Goal: Task Accomplishment & Management: Use online tool/utility

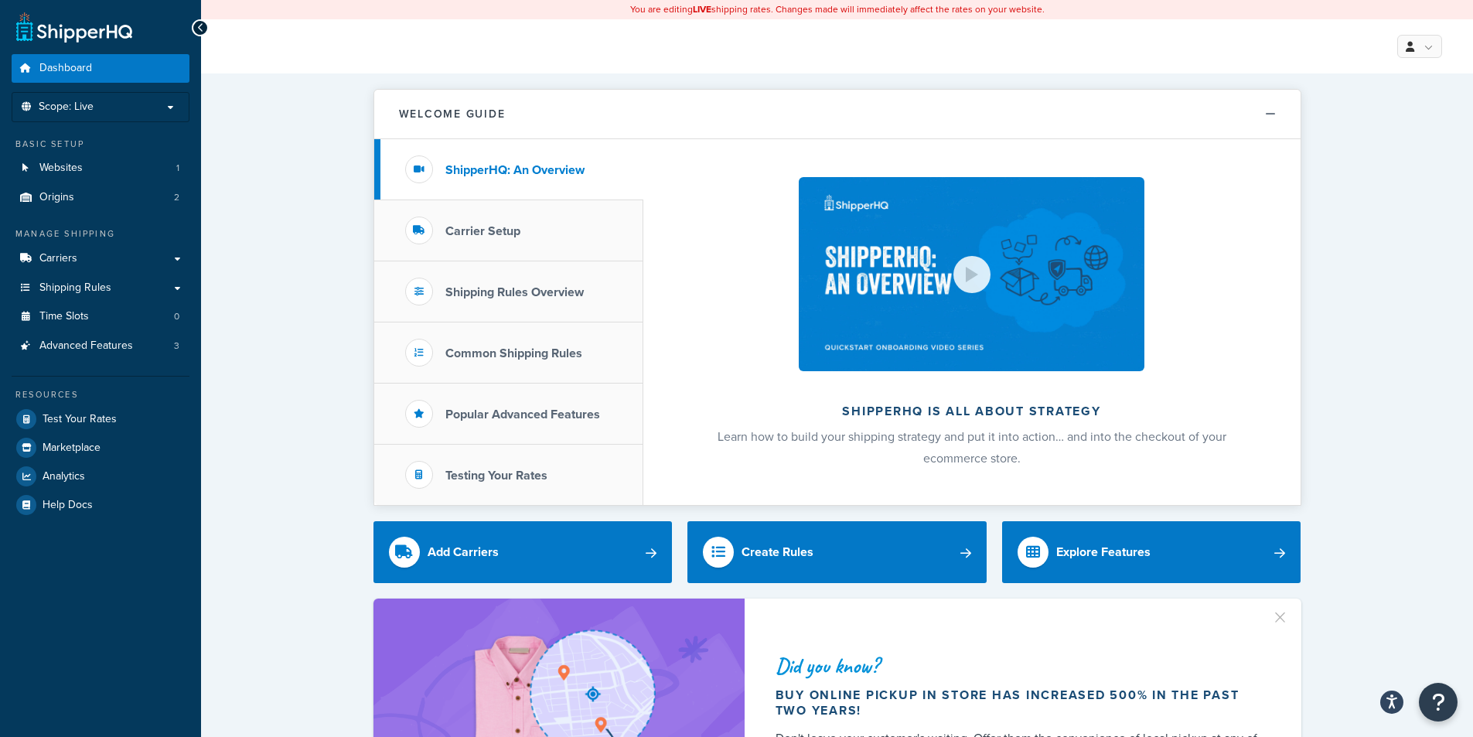
click at [104, 295] on link "Shipping Rules" at bounding box center [101, 288] width 178 height 29
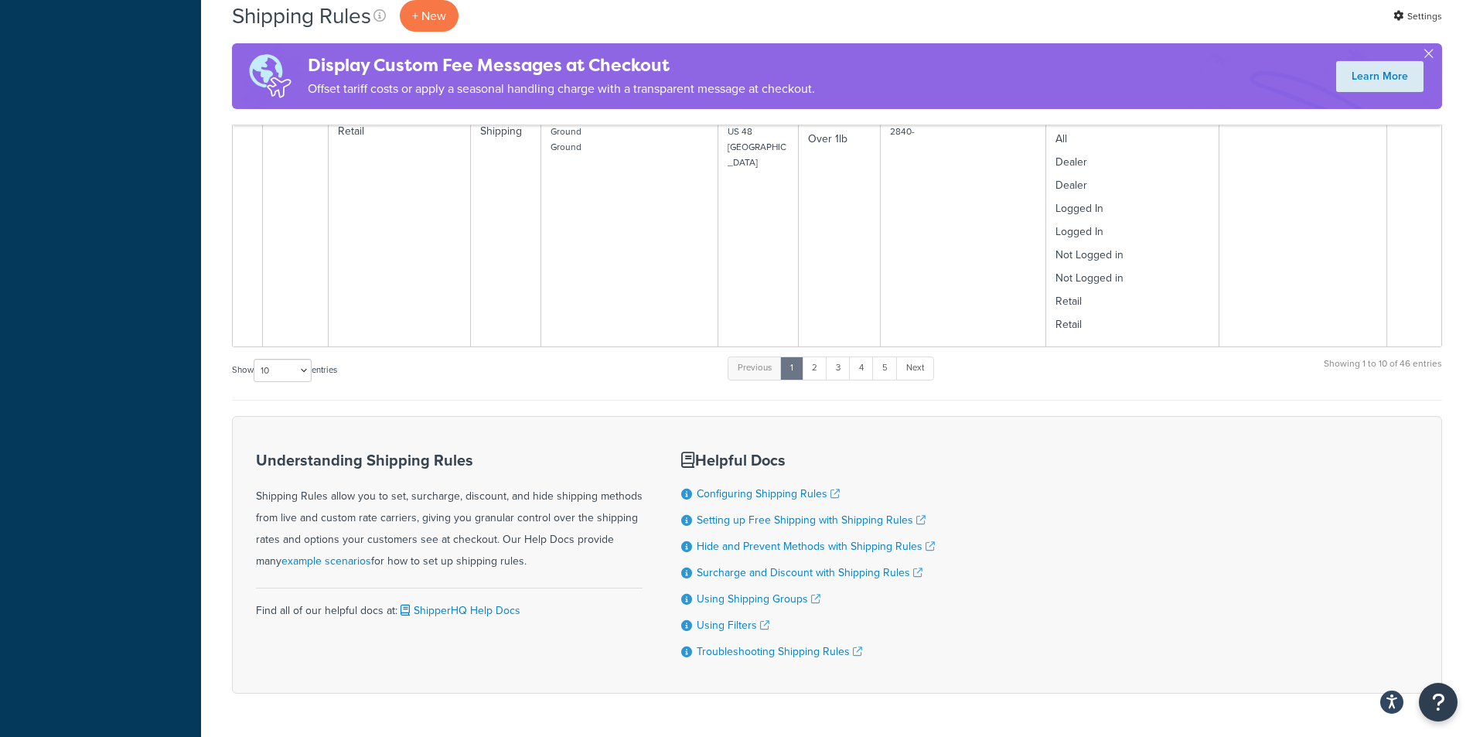
scroll to position [1353, 0]
click at [932, 353] on link "Next" at bounding box center [915, 364] width 38 height 23
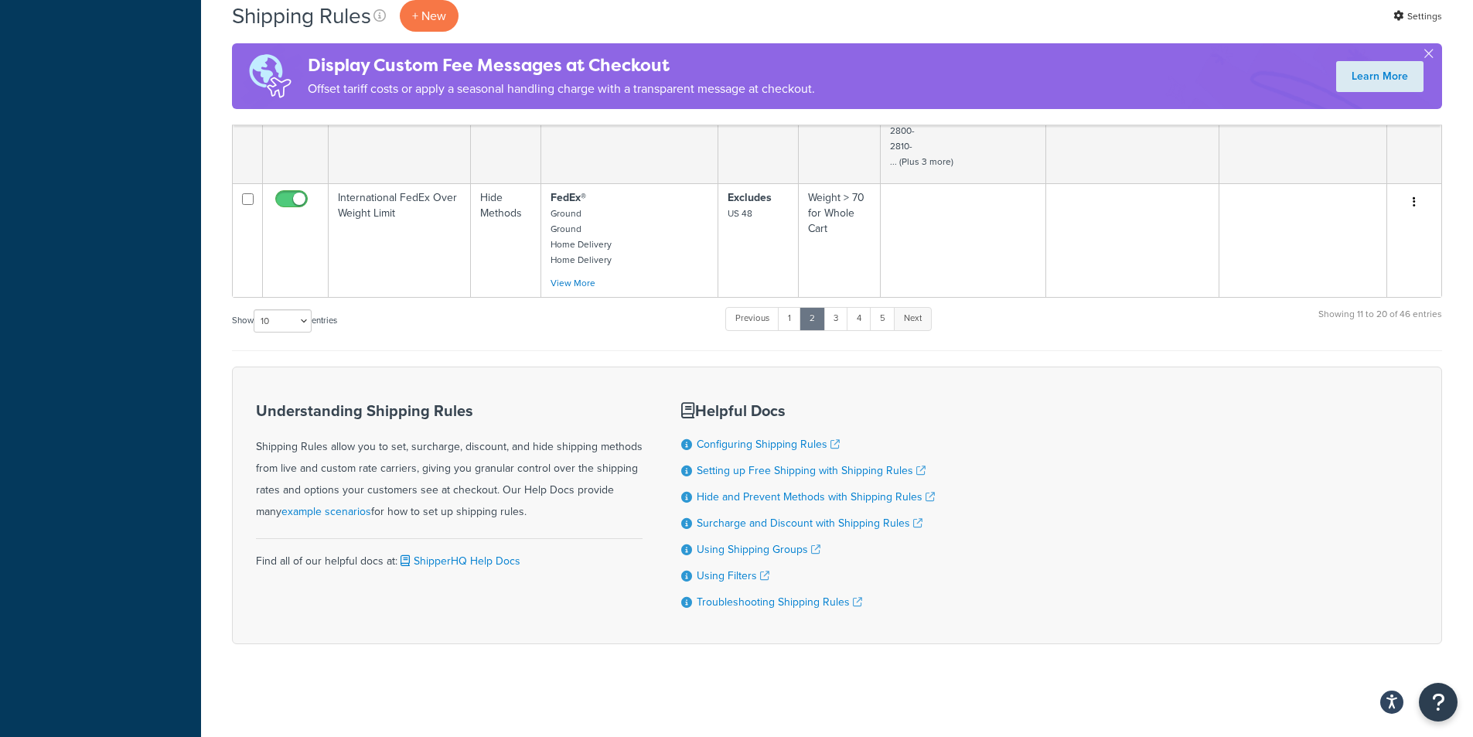
scroll to position [1183, 0]
click at [888, 315] on link "5" at bounding box center [883, 318] width 26 height 23
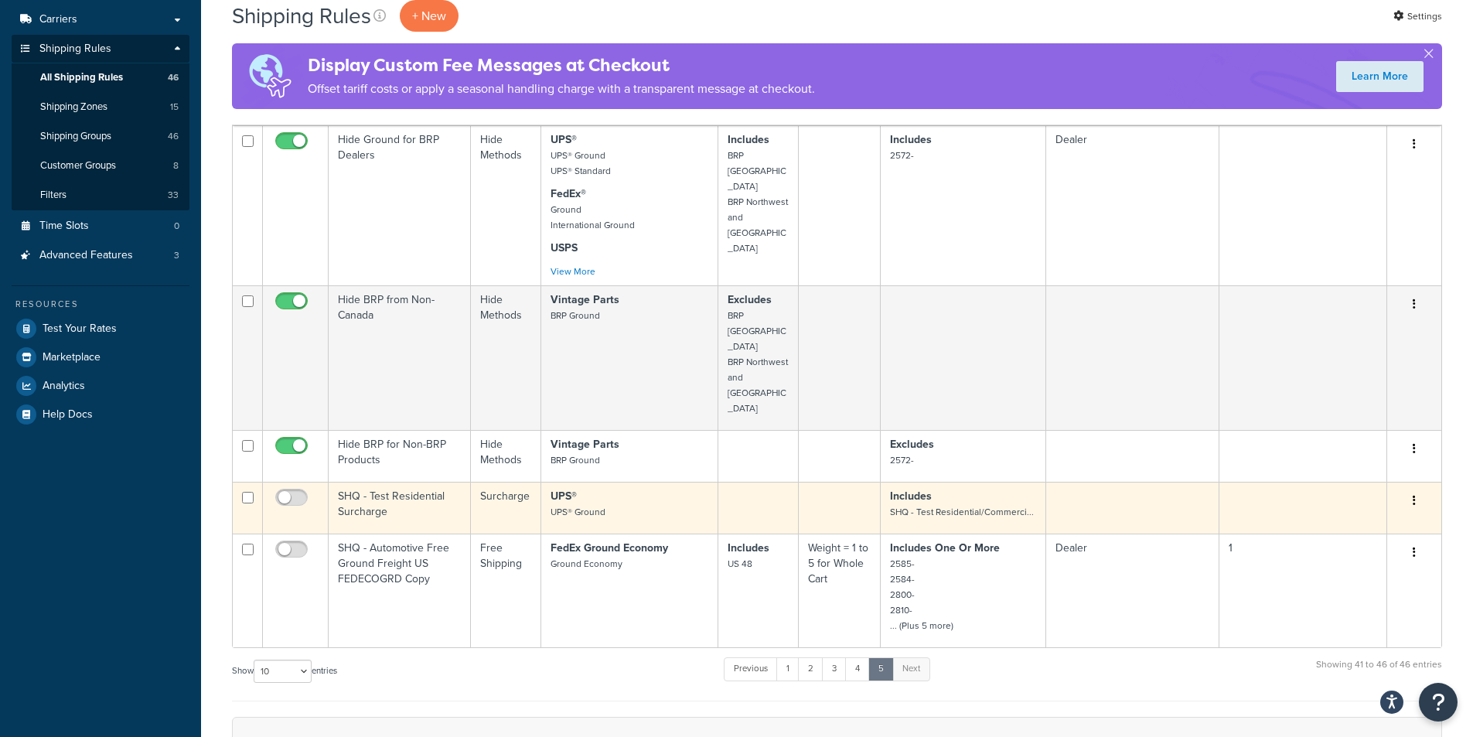
scroll to position [218, 0]
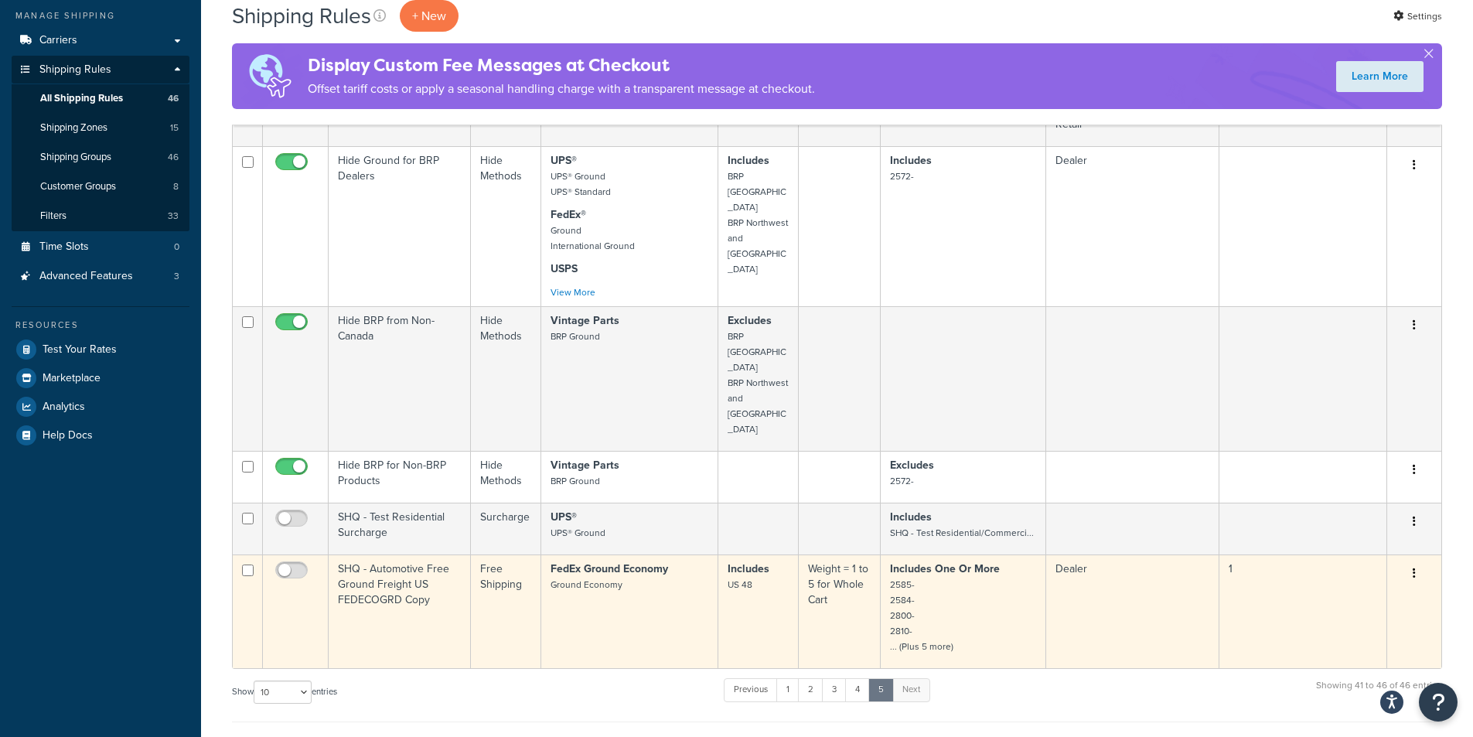
click at [580, 557] on td "FedEx Ground Economy Ground Economy" at bounding box center [629, 611] width 177 height 114
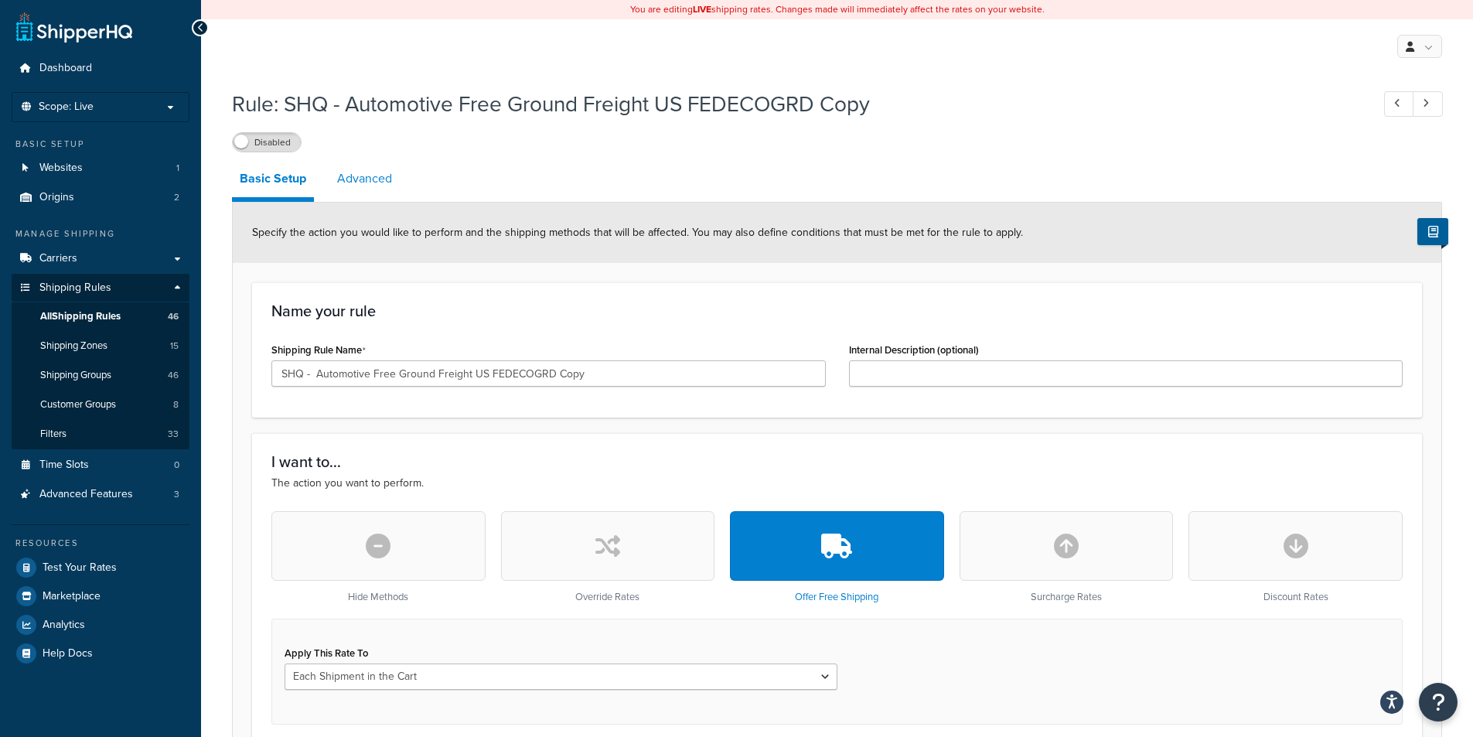
click at [378, 178] on link "Advanced" at bounding box center [364, 178] width 70 height 37
select select "business"
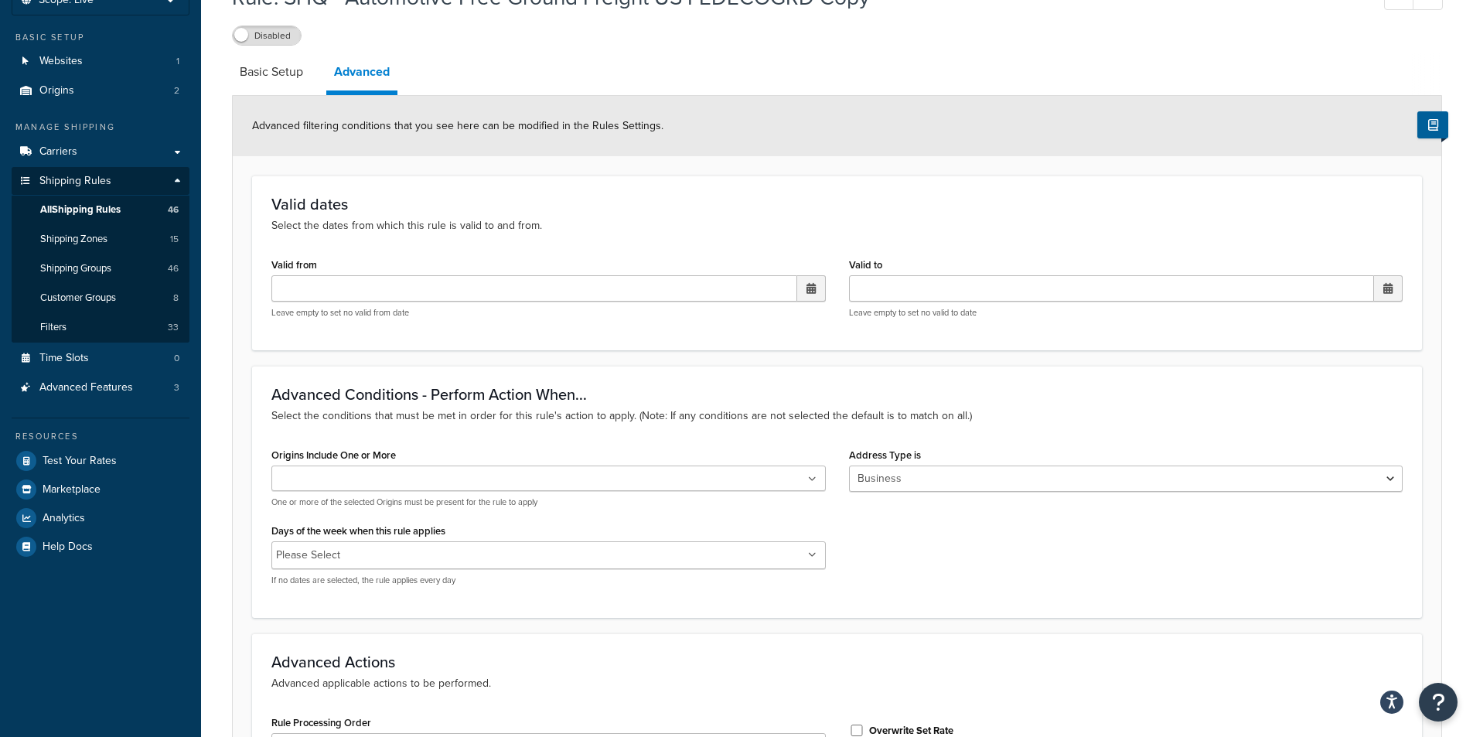
scroll to position [61, 0]
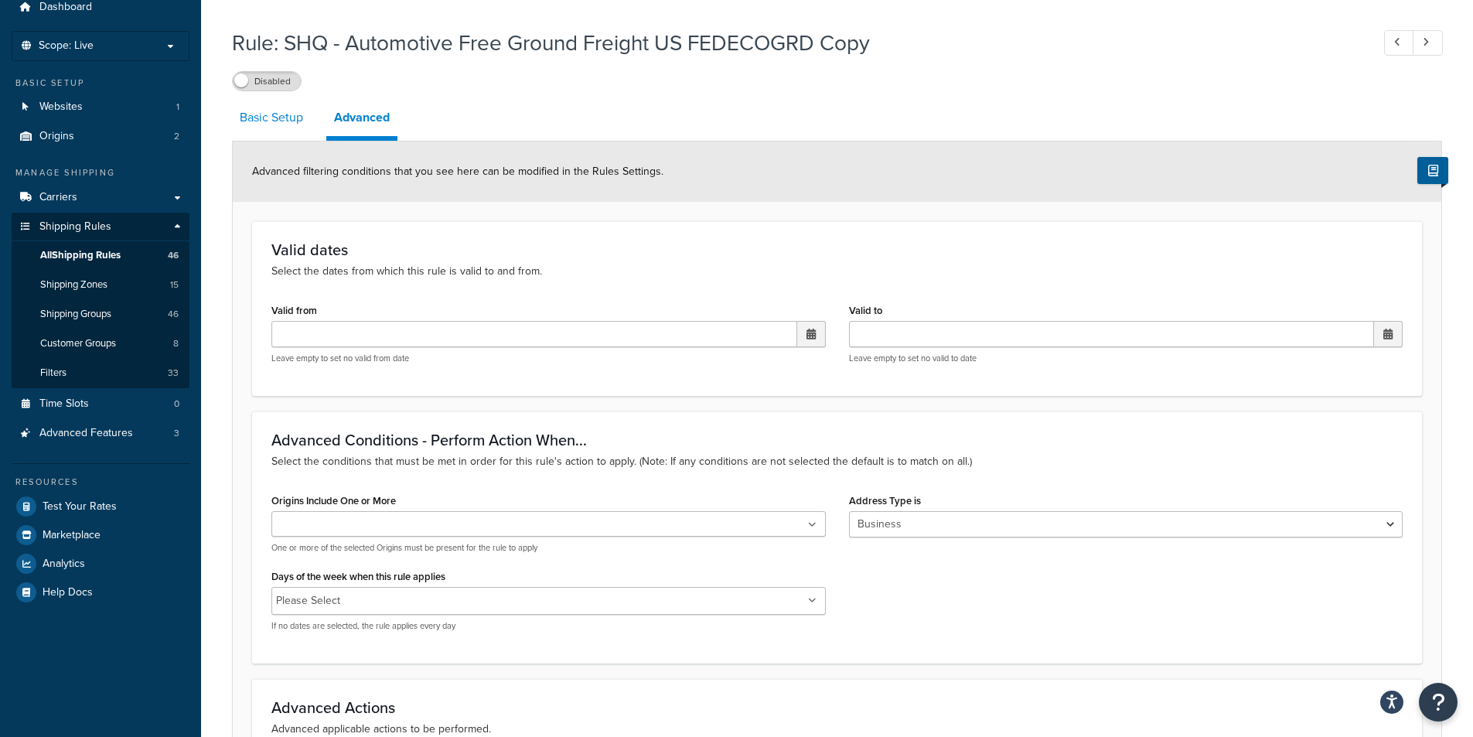
click at [264, 128] on link "Basic Setup" at bounding box center [271, 117] width 79 height 37
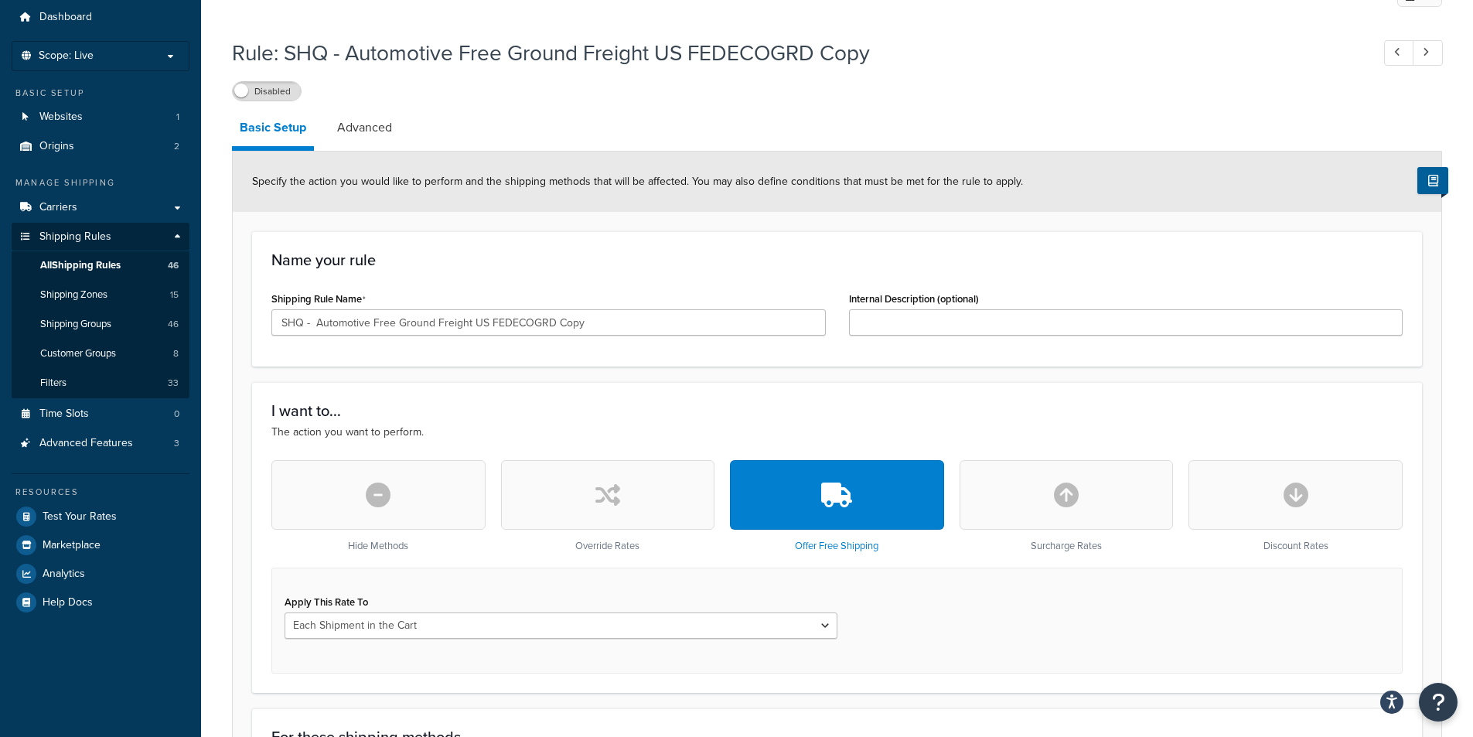
scroll to position [77, 0]
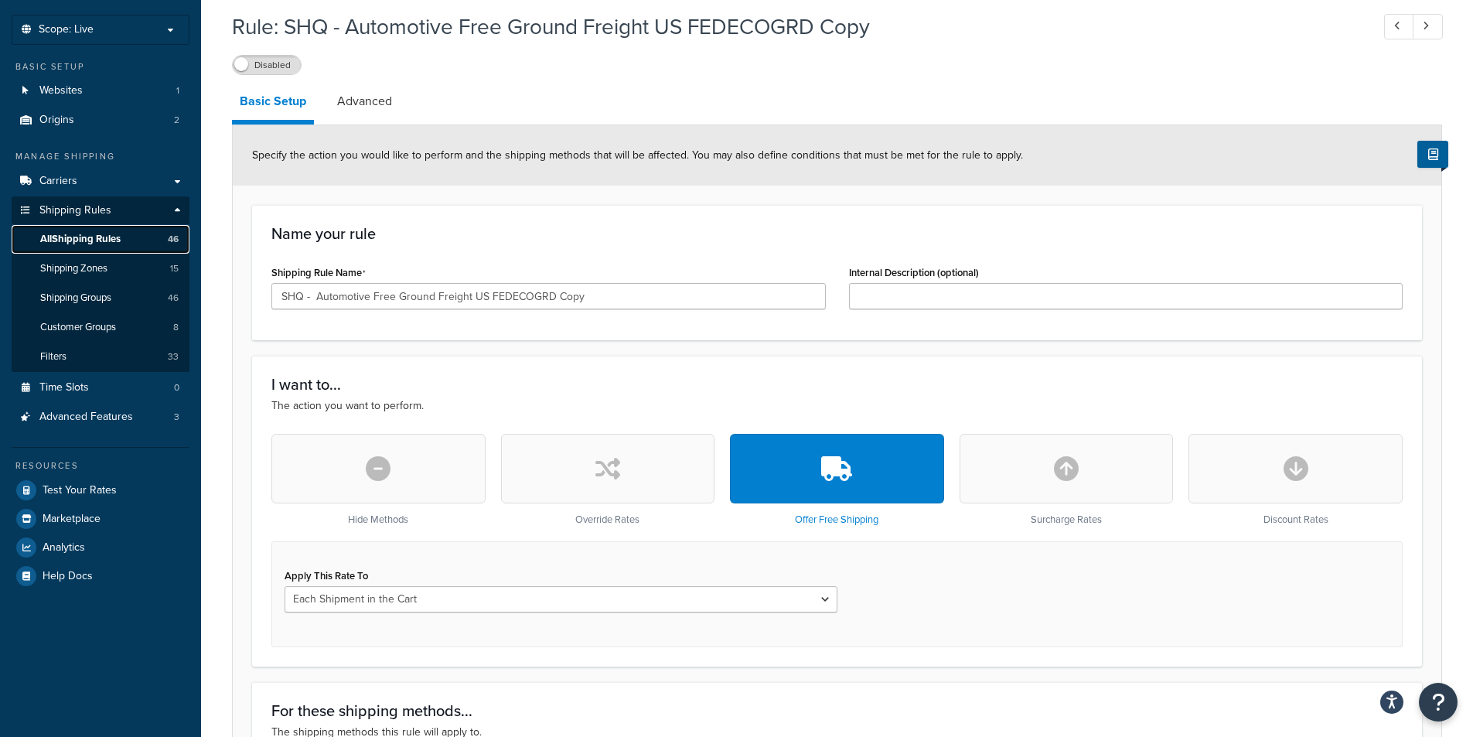
click at [81, 246] on span "All Shipping Rules" at bounding box center [80, 239] width 80 height 13
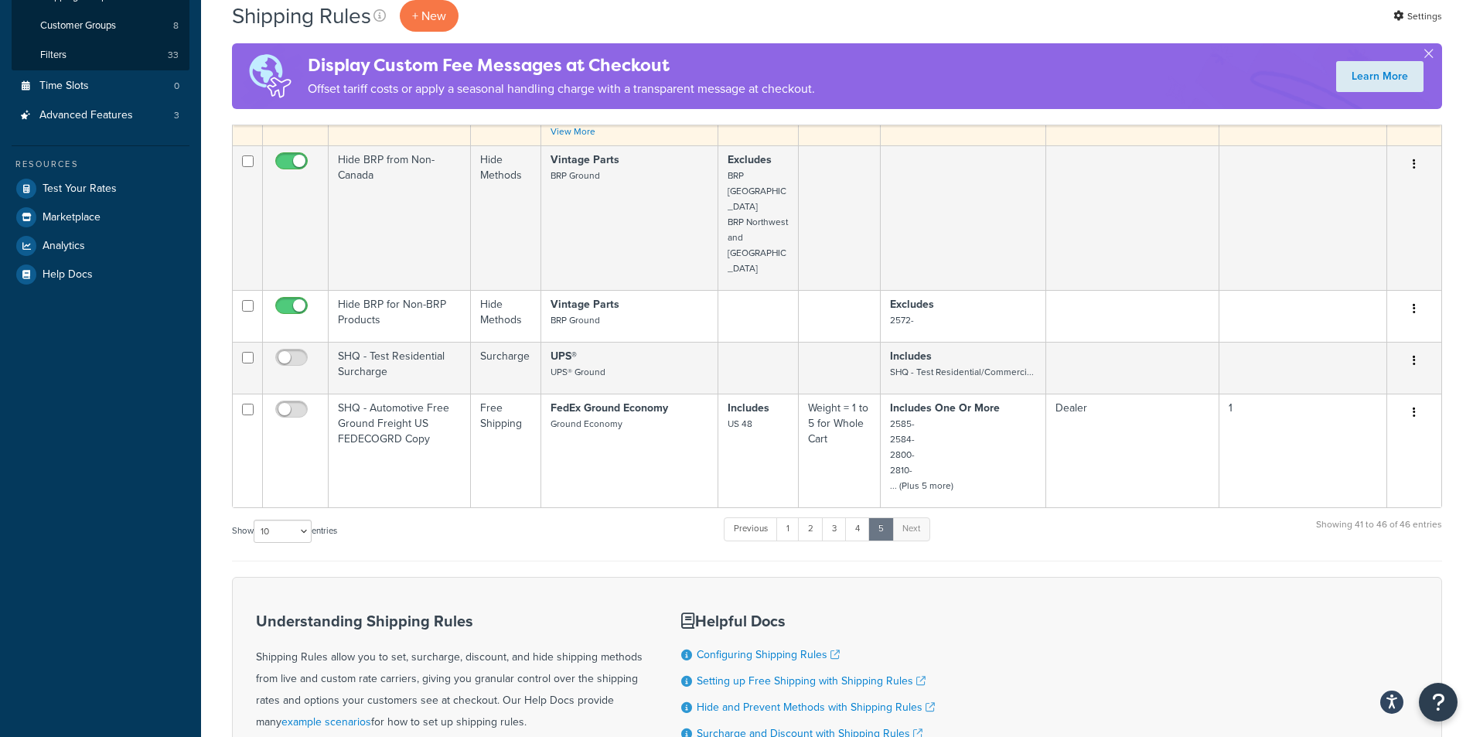
scroll to position [388, 0]
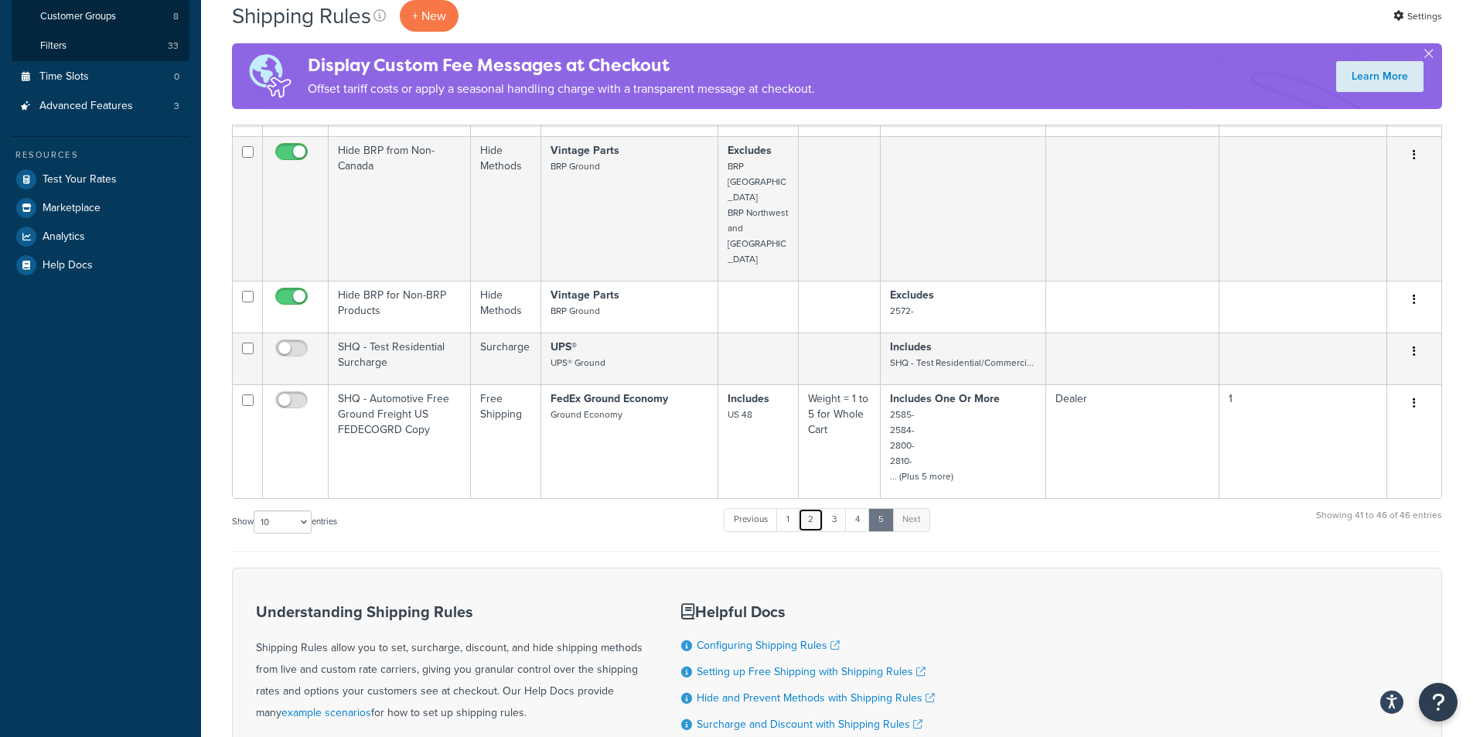
click at [806, 508] on link "2" at bounding box center [811, 519] width 26 height 23
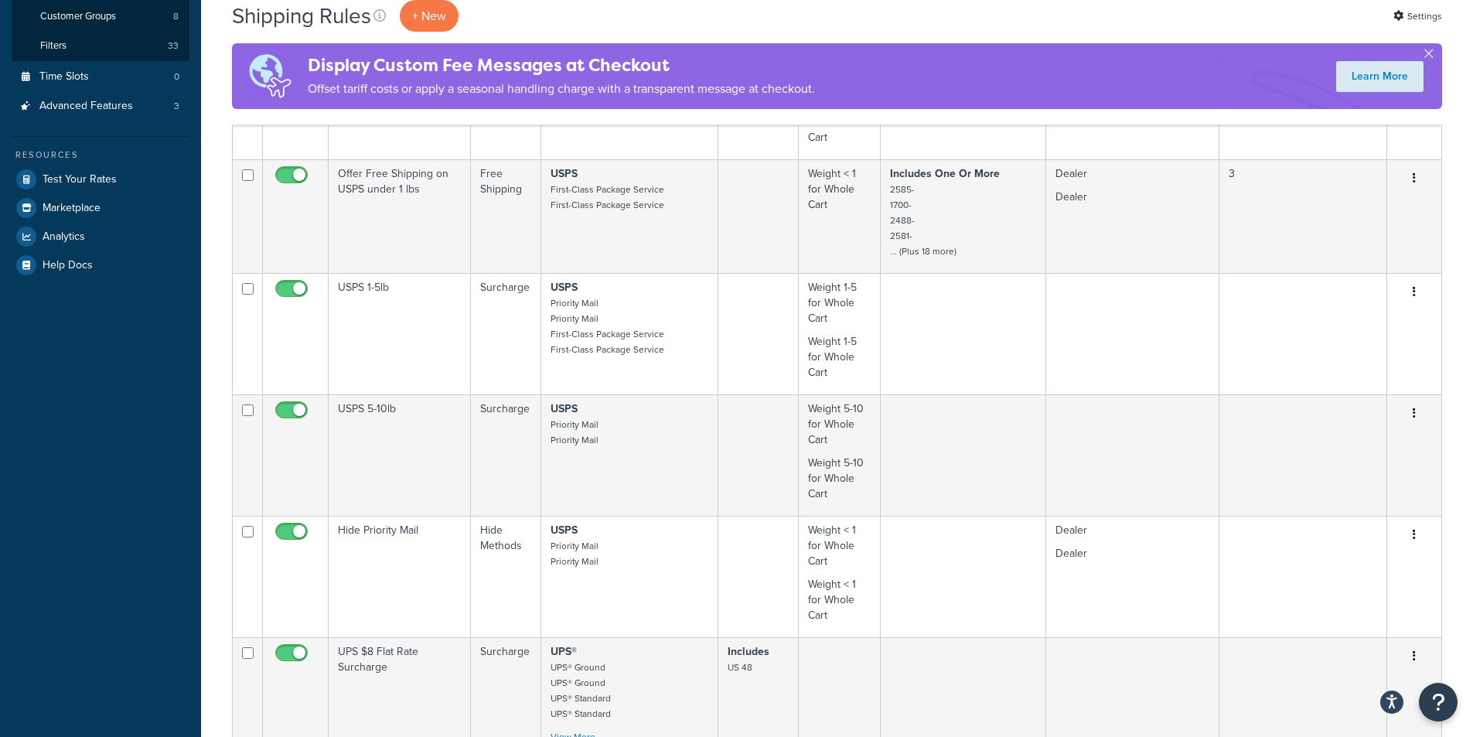
scroll to position [1133, 0]
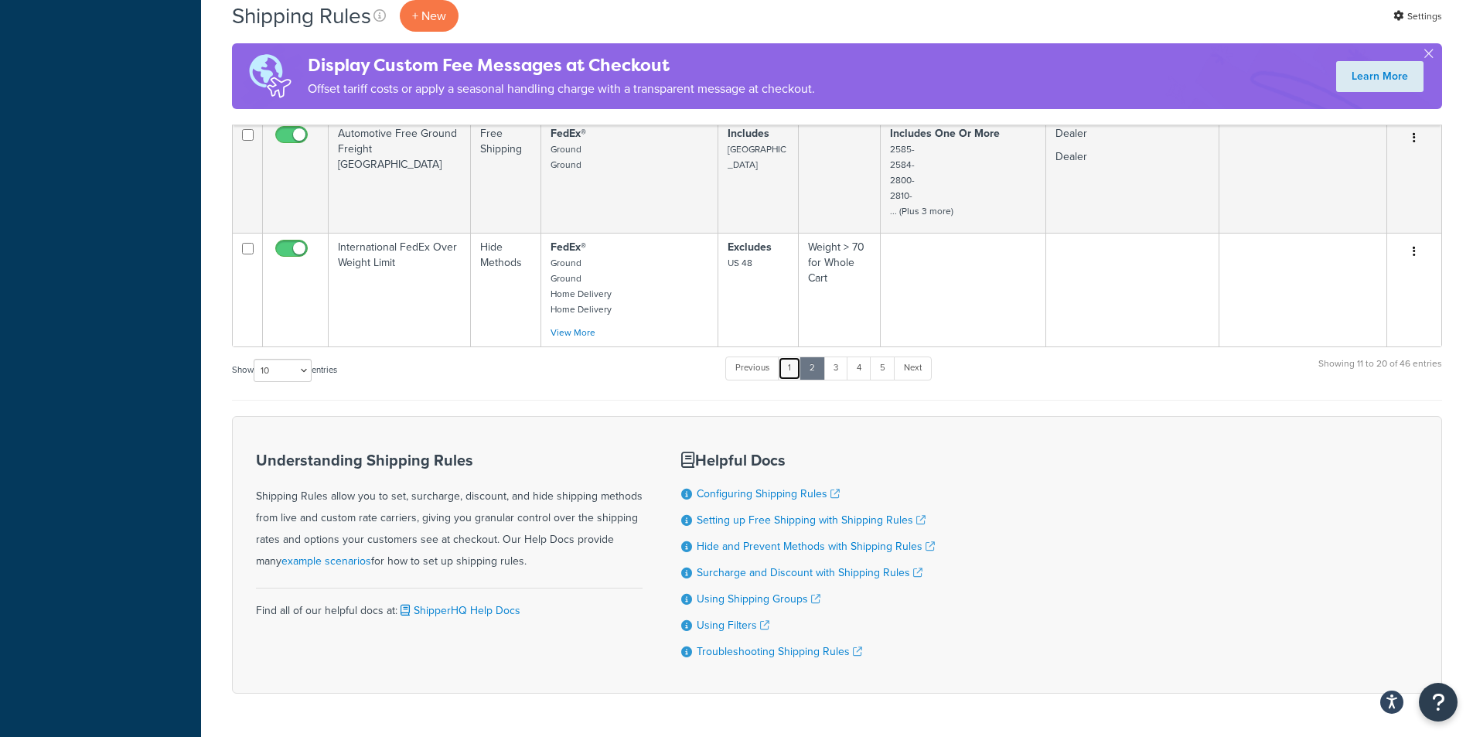
click at [788, 373] on link "1" at bounding box center [789, 367] width 23 height 23
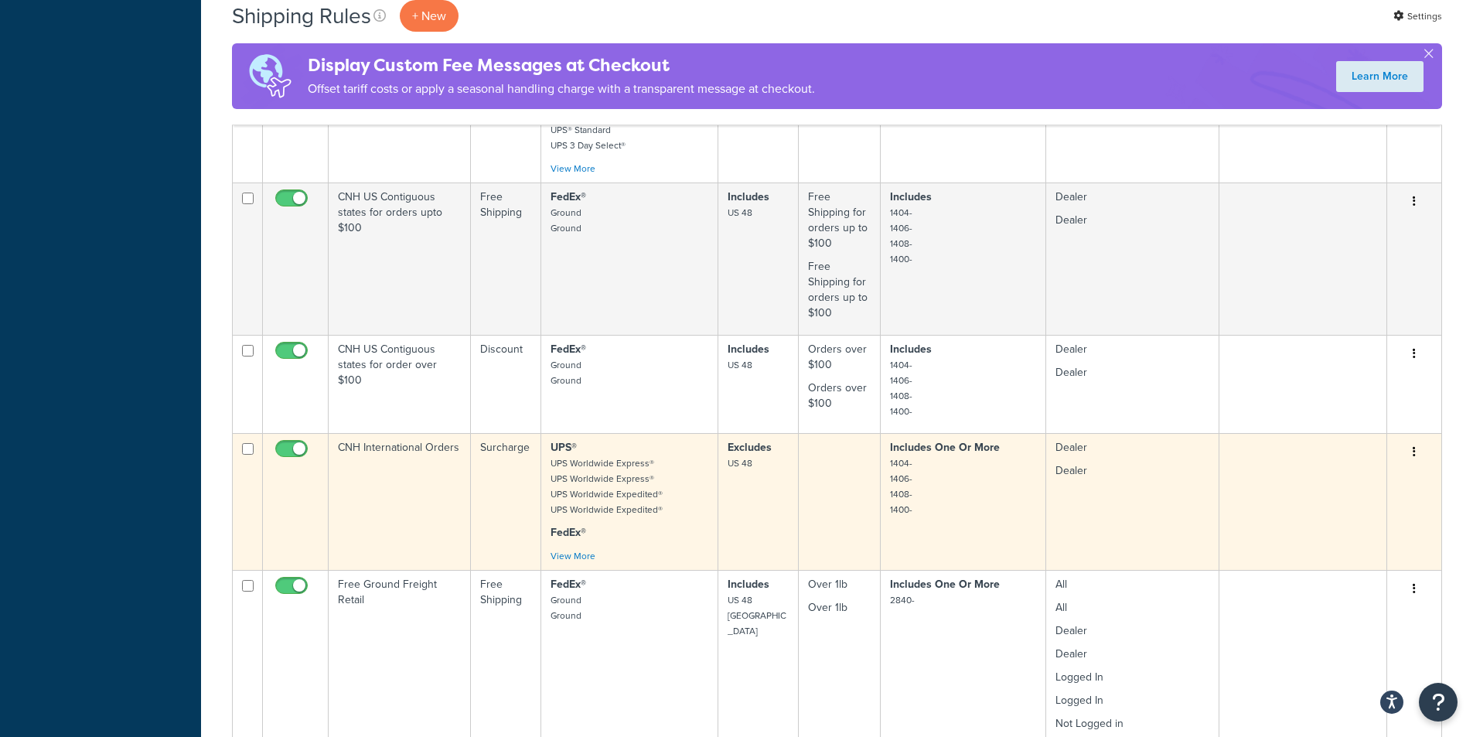
scroll to position [979, 0]
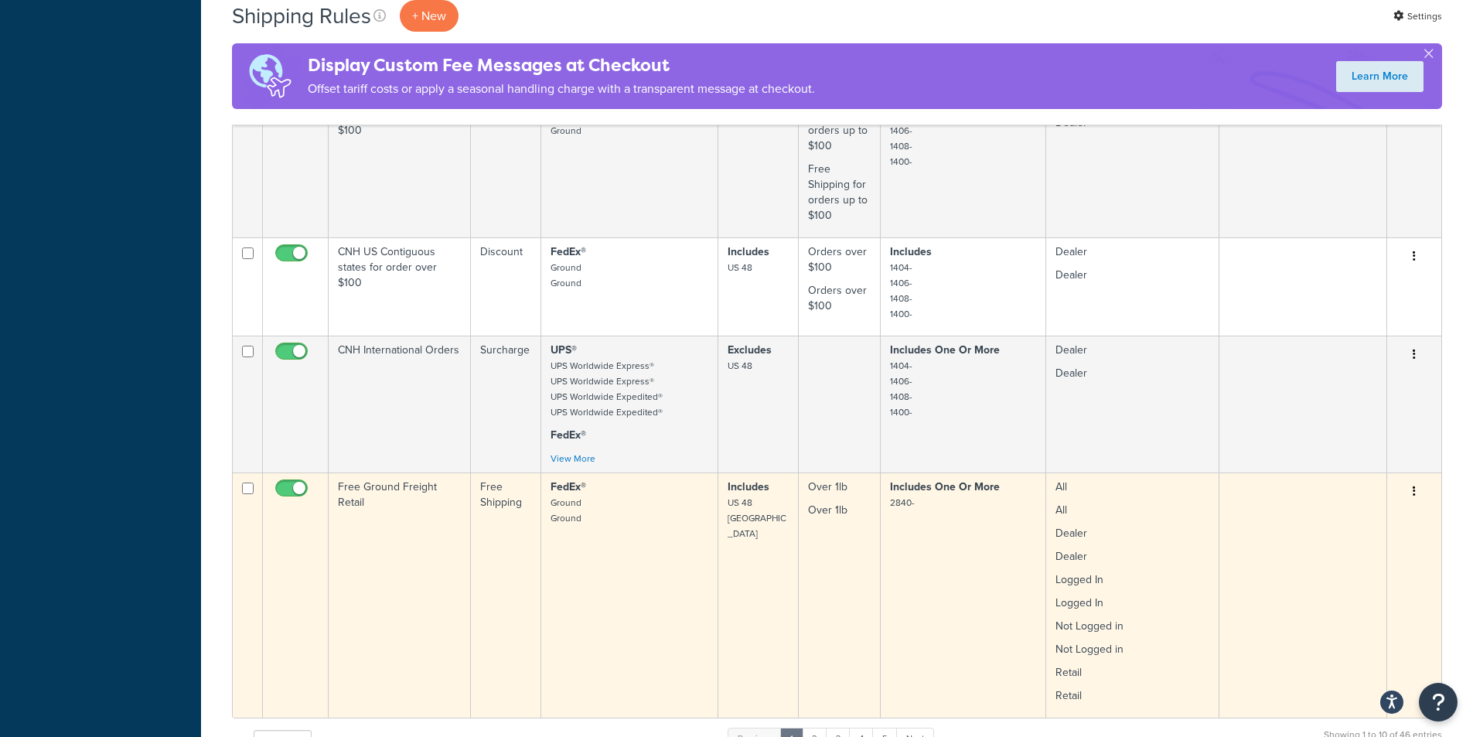
click at [581, 554] on td "FedEx® Ground Ground" at bounding box center [629, 594] width 177 height 245
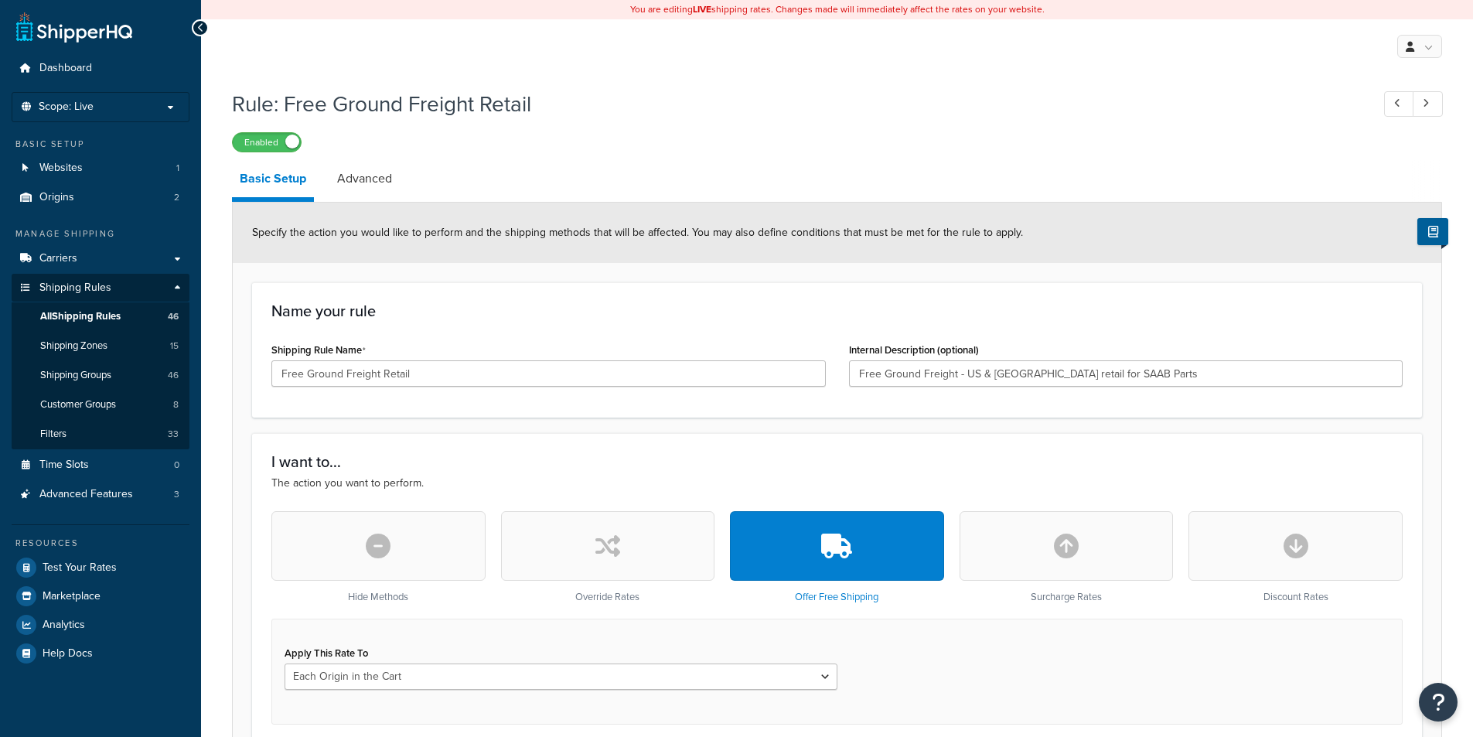
select select "LOCATION"
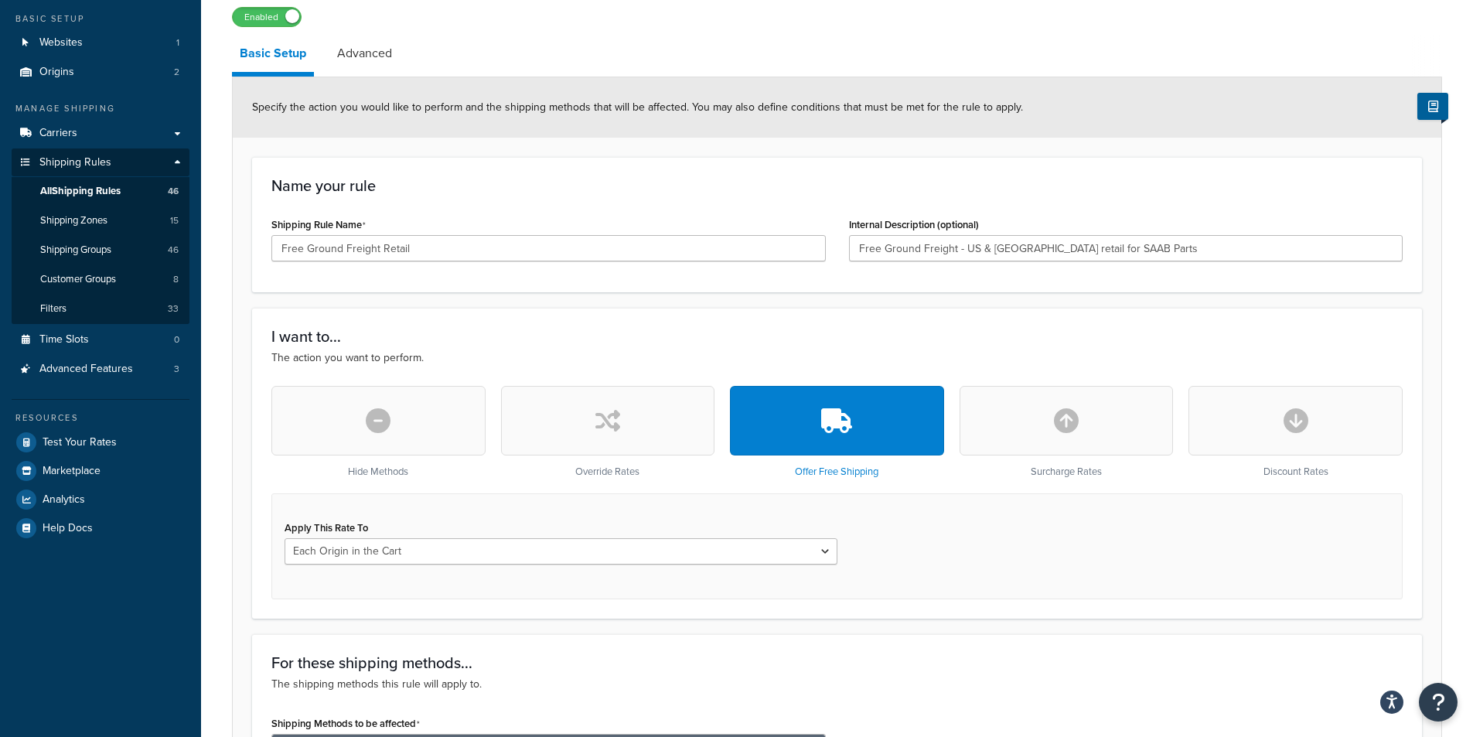
scroll to position [155, 0]
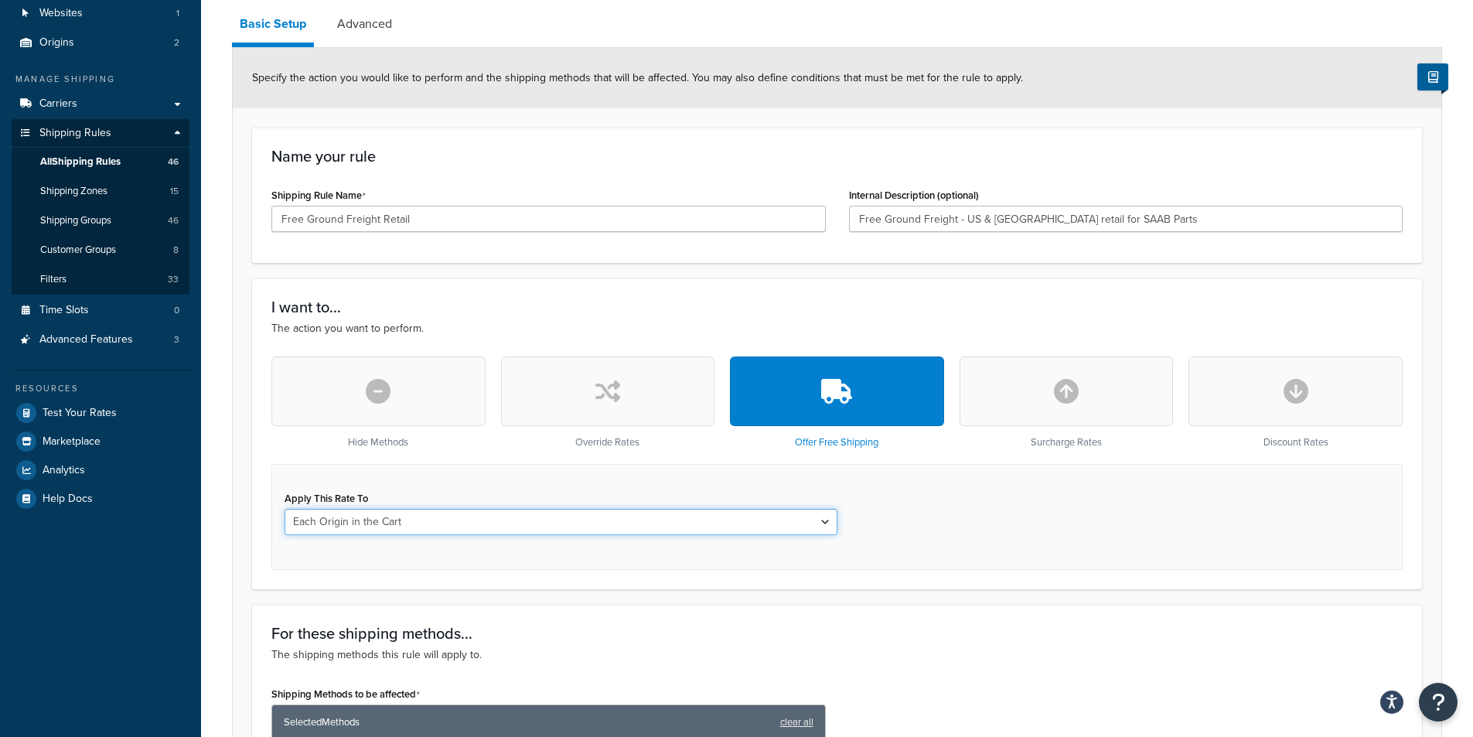
click at [509, 527] on select "Each Shipment in the Cart Each Origin in the Cart Each Shipping Group in the Ca…" at bounding box center [560, 522] width 553 height 26
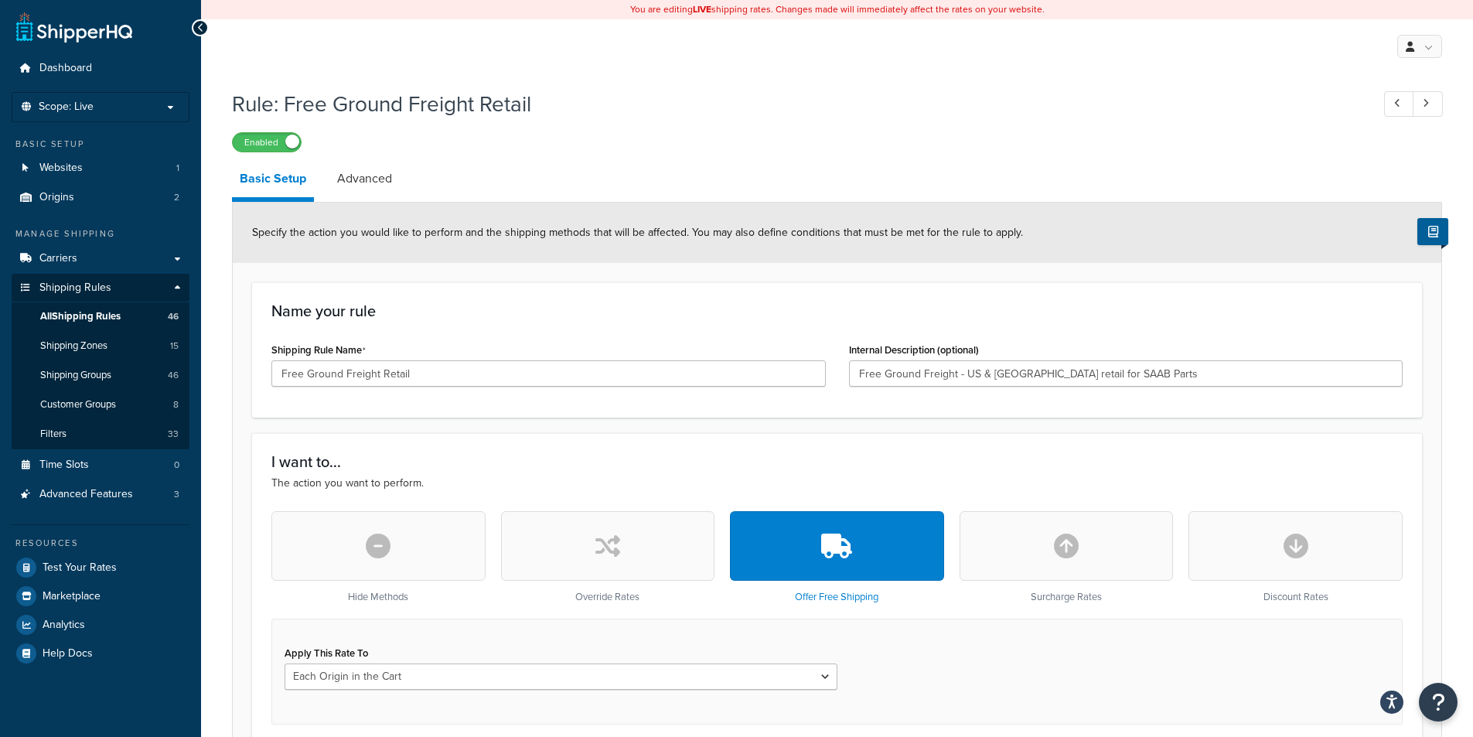
click at [1023, 320] on div "Name your rule Shipping Rule Name Free Ground Freight Retail Internal Descripti…" at bounding box center [837, 349] width 1170 height 135
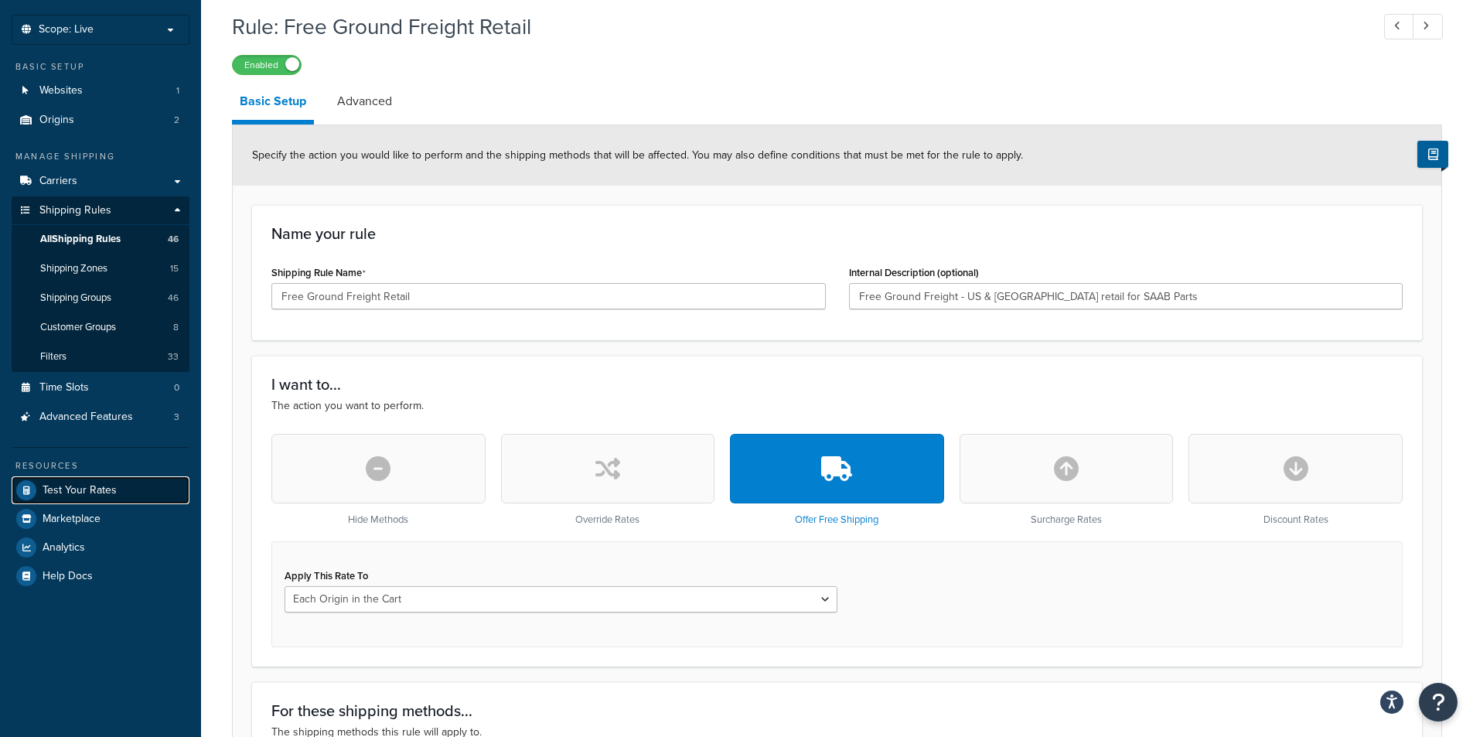
click at [91, 485] on span "Test Your Rates" at bounding box center [80, 490] width 74 height 13
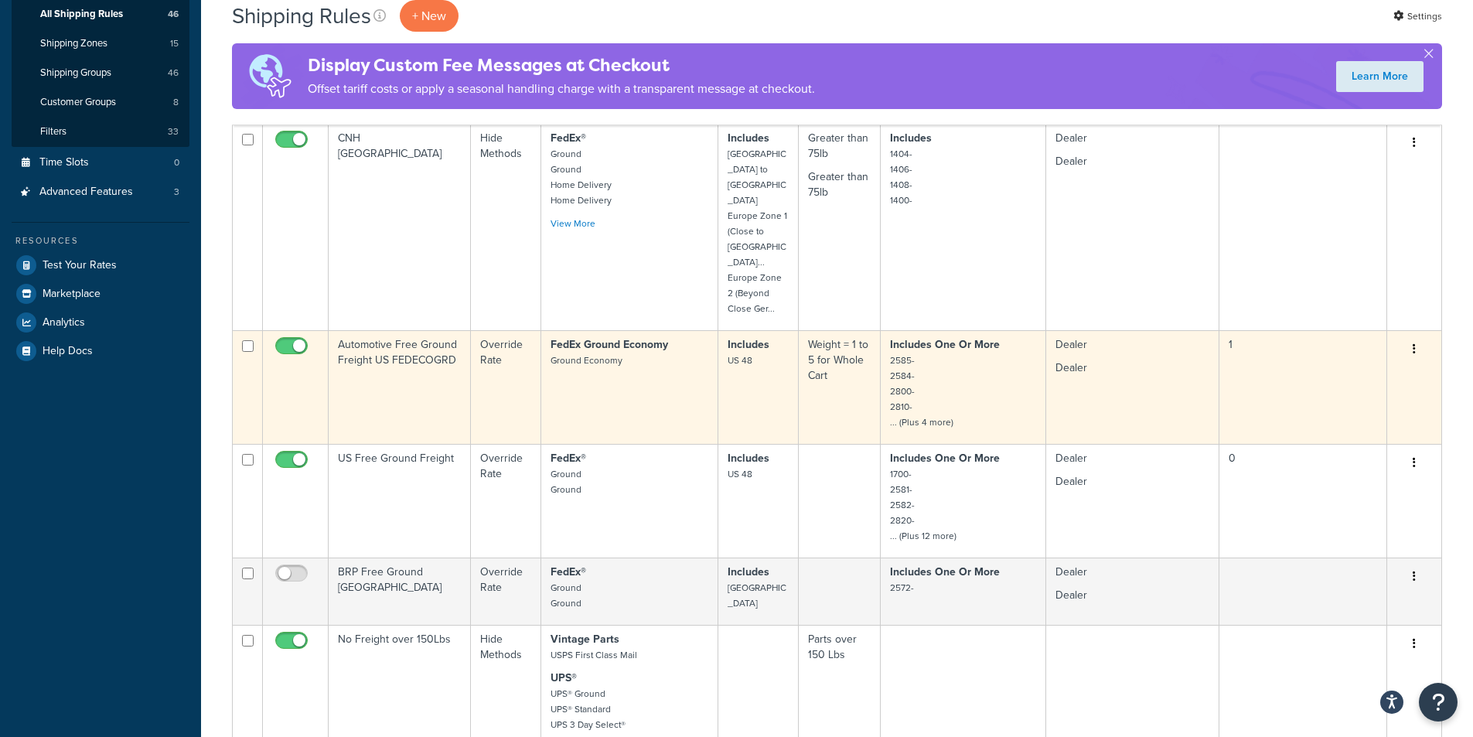
scroll to position [206, 0]
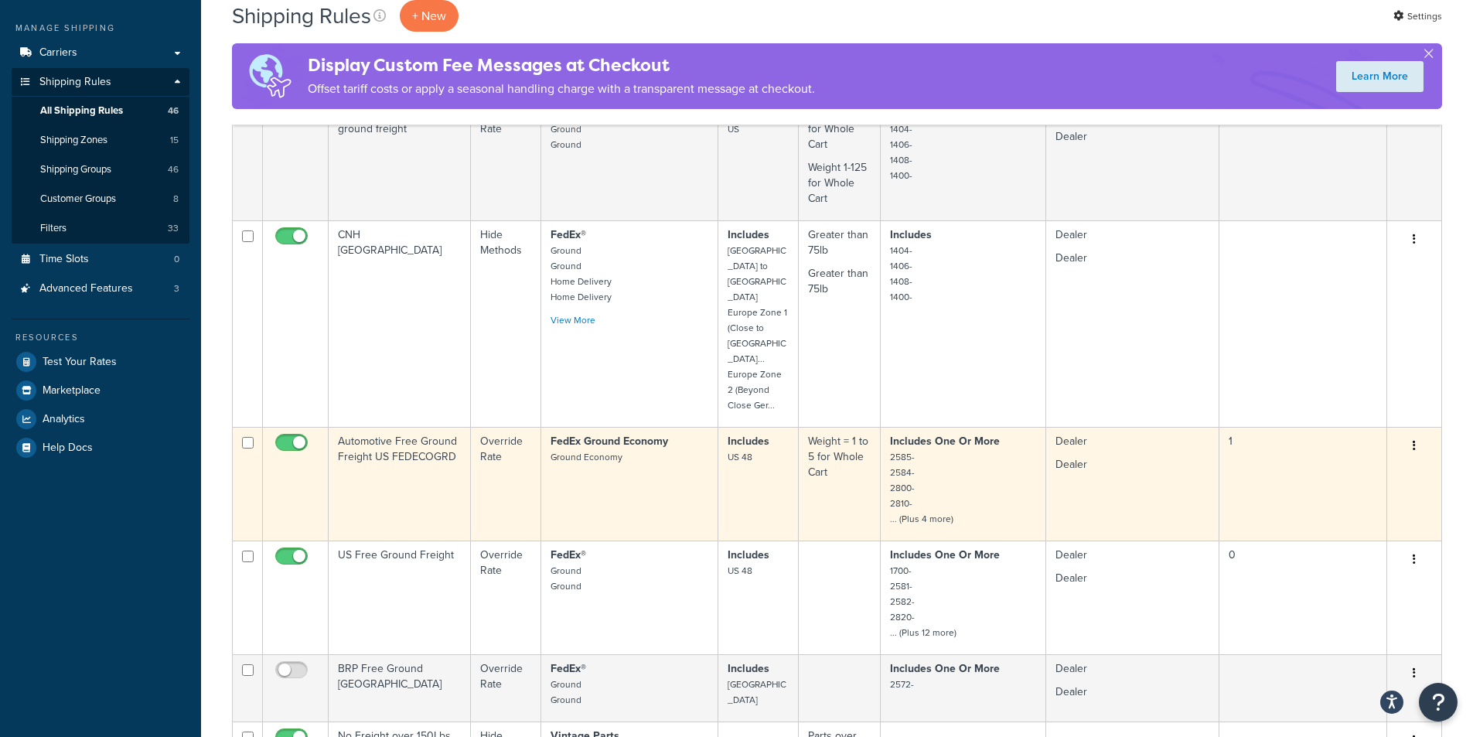
click at [475, 427] on td "Override Rate" at bounding box center [506, 484] width 70 height 114
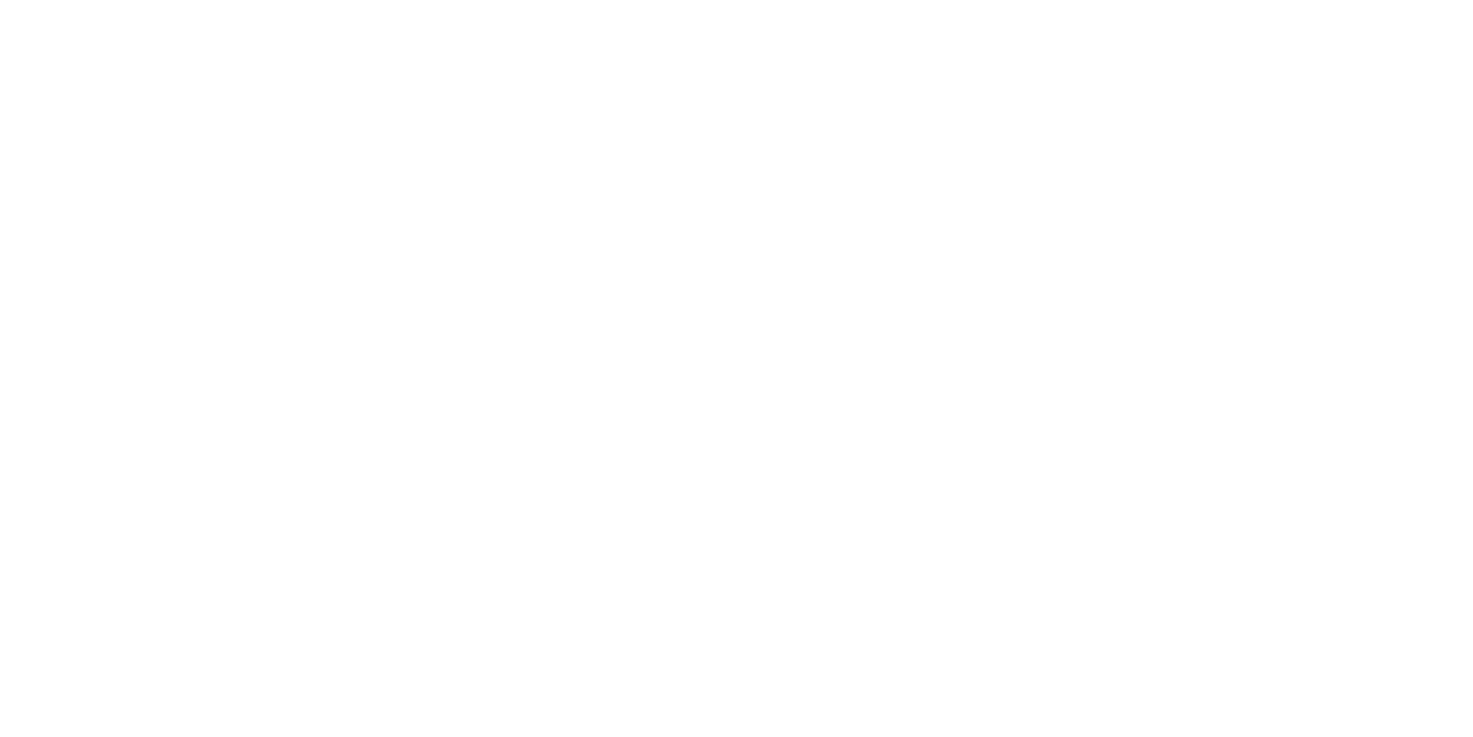
select select "PERCENTAGE"
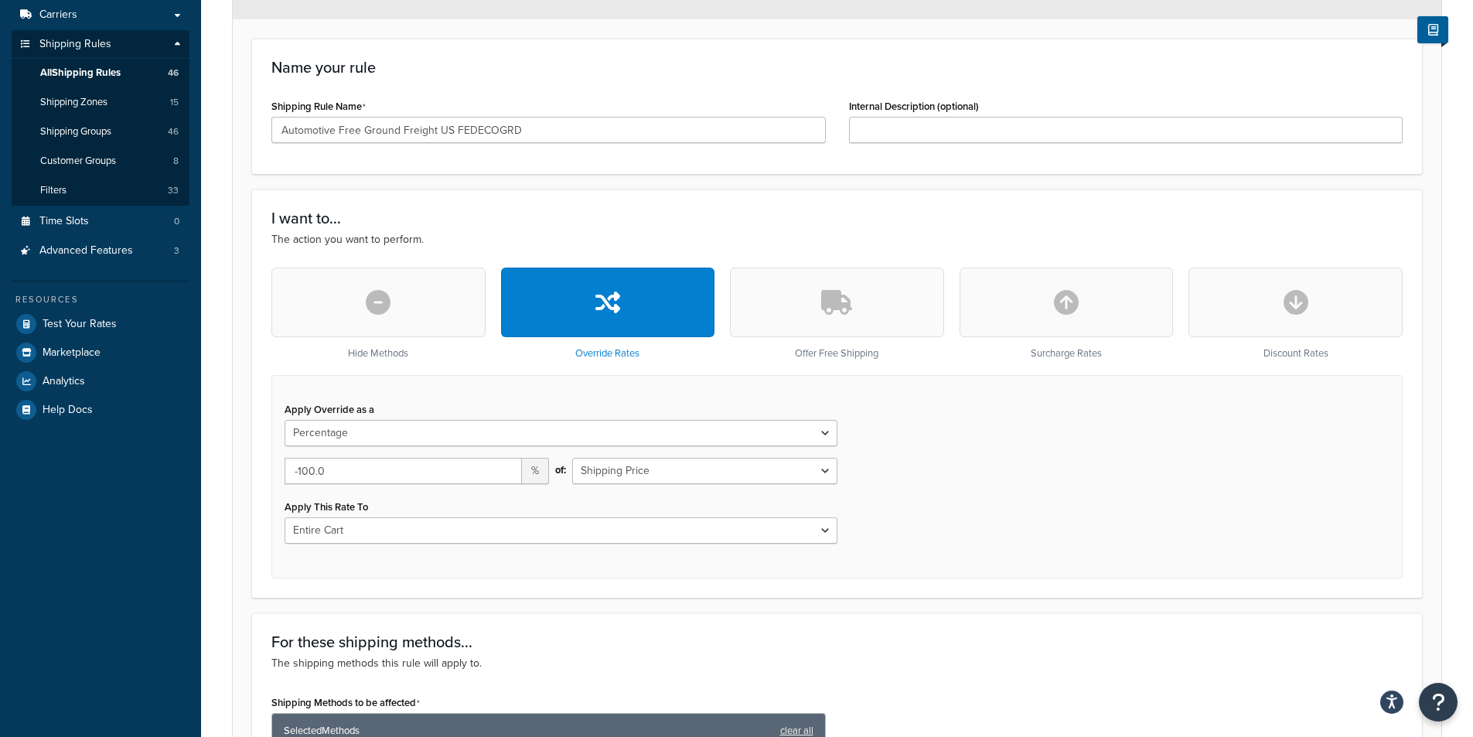
scroll to position [309, 0]
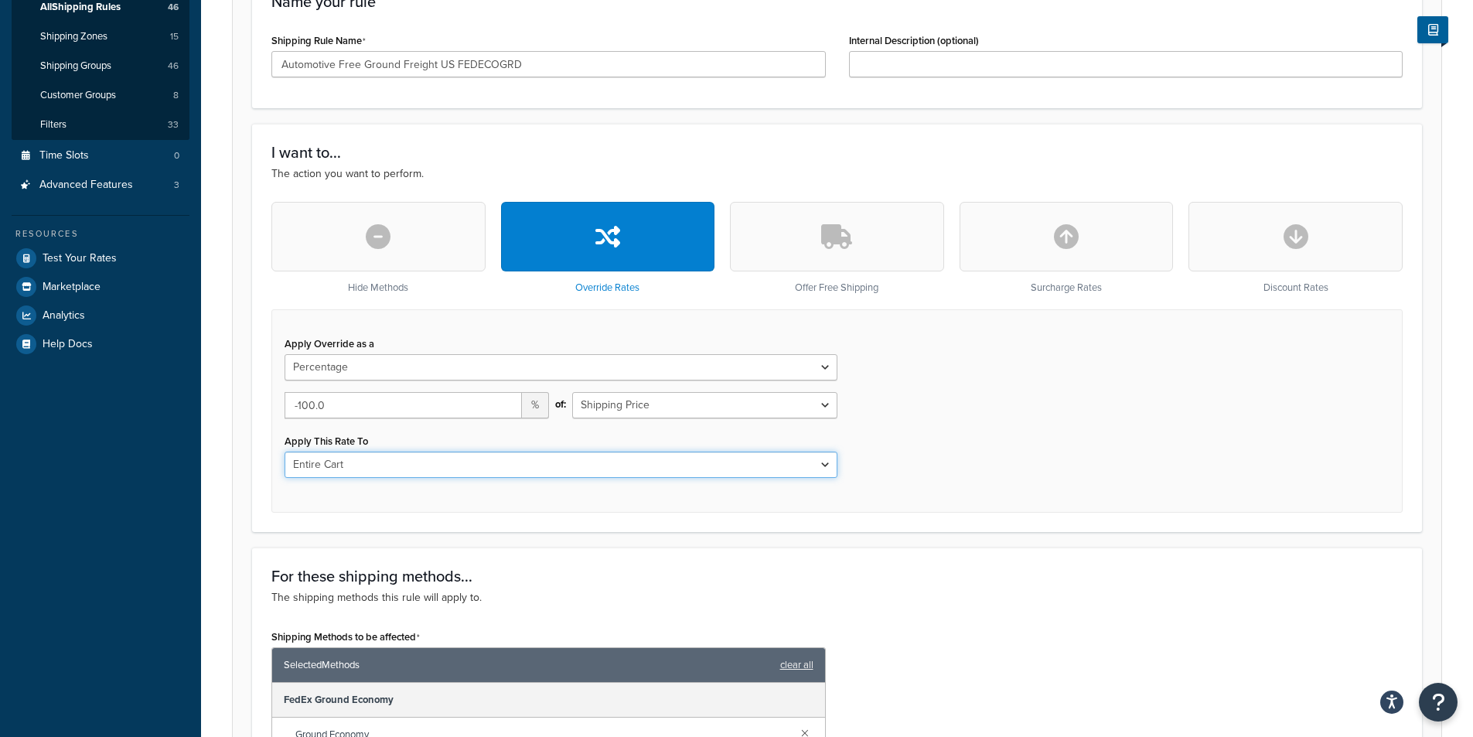
click at [480, 470] on select "Entire Cart Each Shipment in the Cart Each Origin in the Cart Each Shipping Gro…" at bounding box center [560, 464] width 553 height 26
click at [284, 451] on select "Entire Cart Each Shipment in the Cart Each Origin in the Cart Each Shipping Gro…" at bounding box center [560, 464] width 553 height 26
click at [567, 440] on div "Apply This Rate To Entire Cart Each Shipment in the Cart Each Origin in the Car…" at bounding box center [560, 454] width 553 height 48
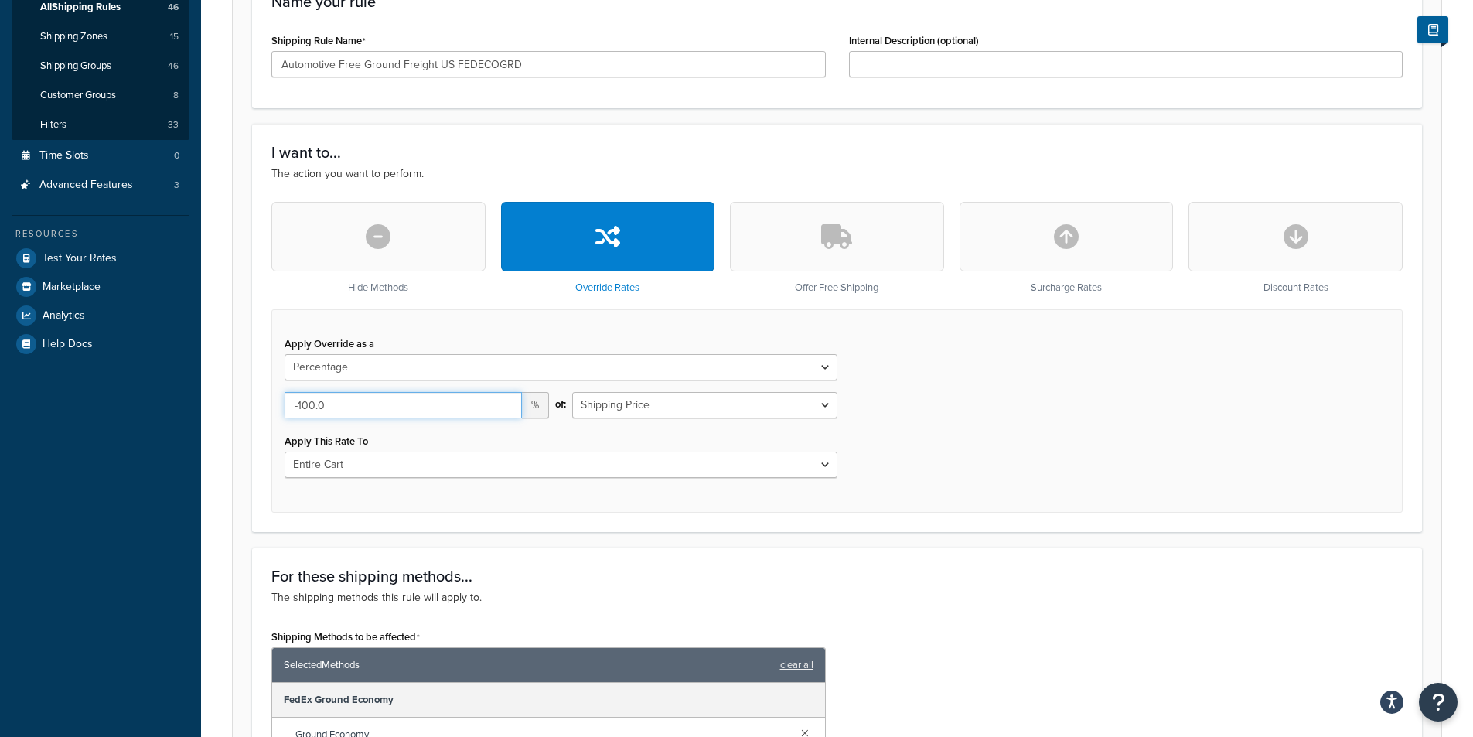
click at [464, 402] on input "-100.0" at bounding box center [402, 405] width 237 height 26
click at [835, 252] on button "button" at bounding box center [837, 237] width 214 height 70
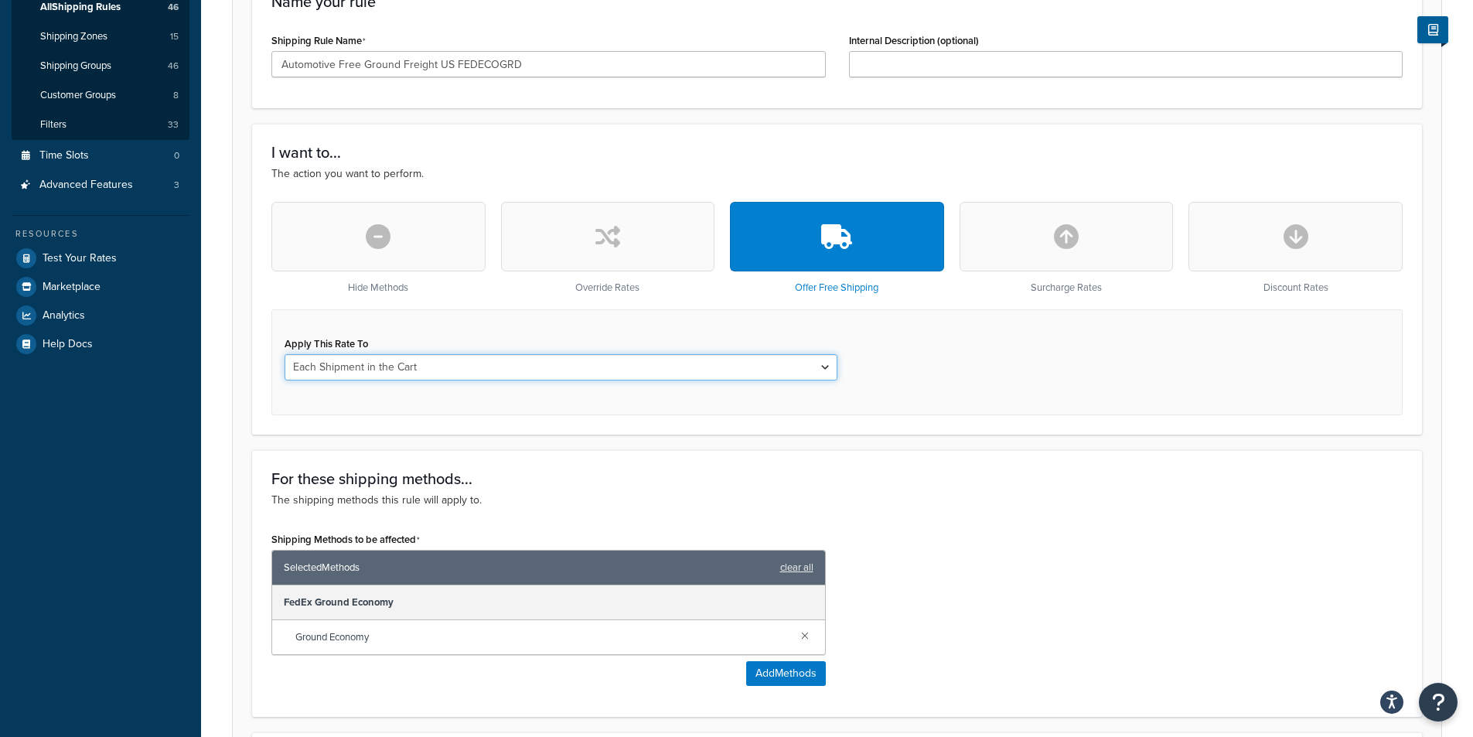
click at [791, 372] on select "Each Shipment in the Cart Each Origin in the Cart Each Shipping Group in the Ca…" at bounding box center [560, 367] width 553 height 26
click at [738, 373] on select "Each Shipment in the Cart Each Origin in the Cart Each Shipping Group in the Ca…" at bounding box center [560, 367] width 553 height 26
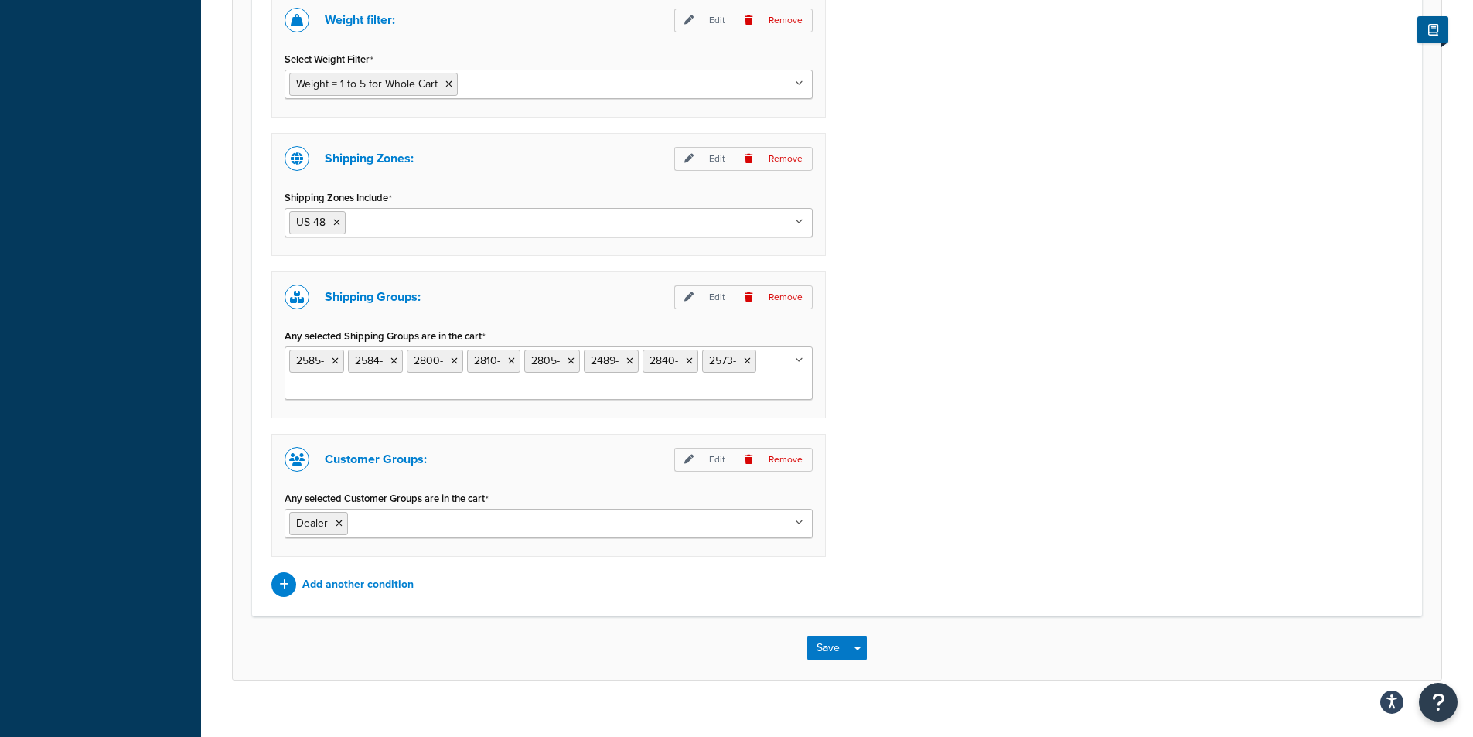
scroll to position [1146, 0]
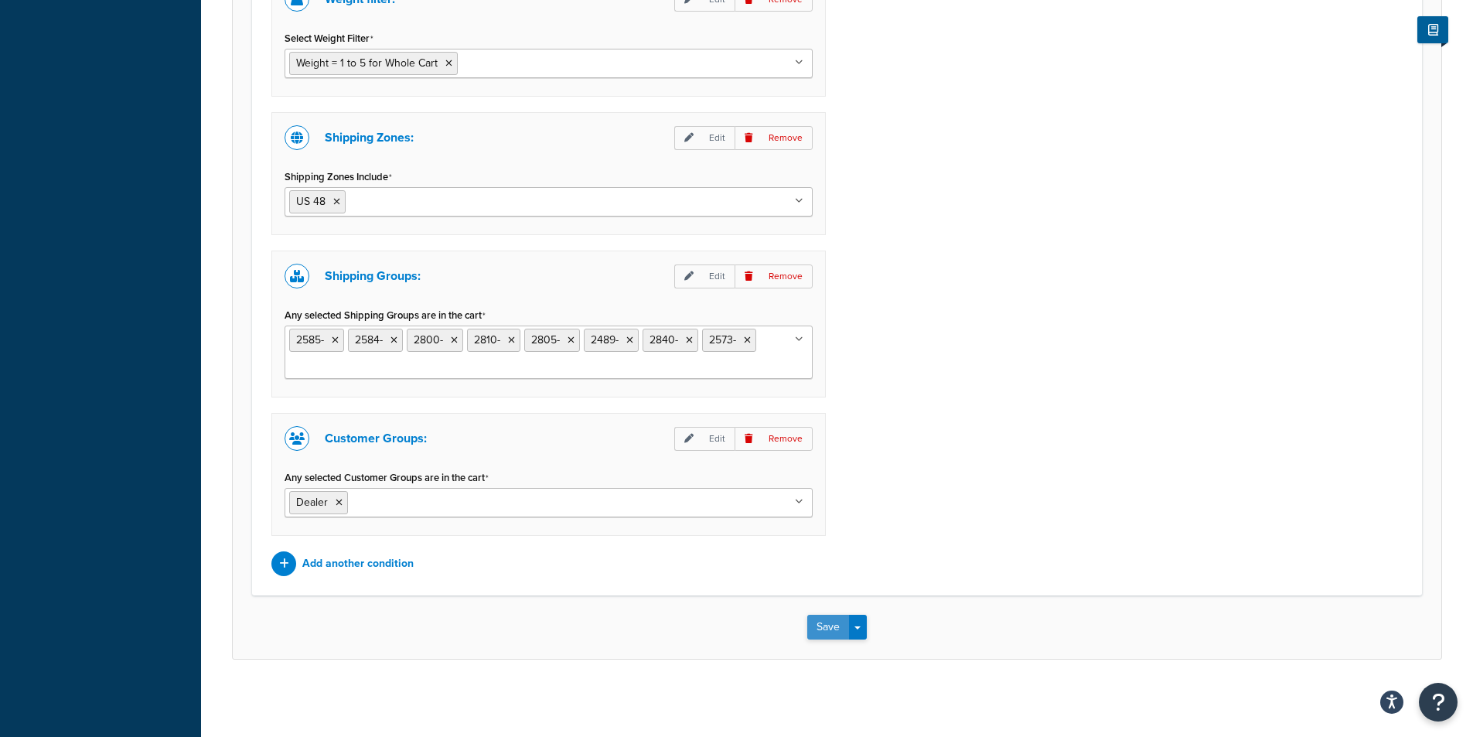
click at [826, 618] on button "Save" at bounding box center [828, 627] width 42 height 25
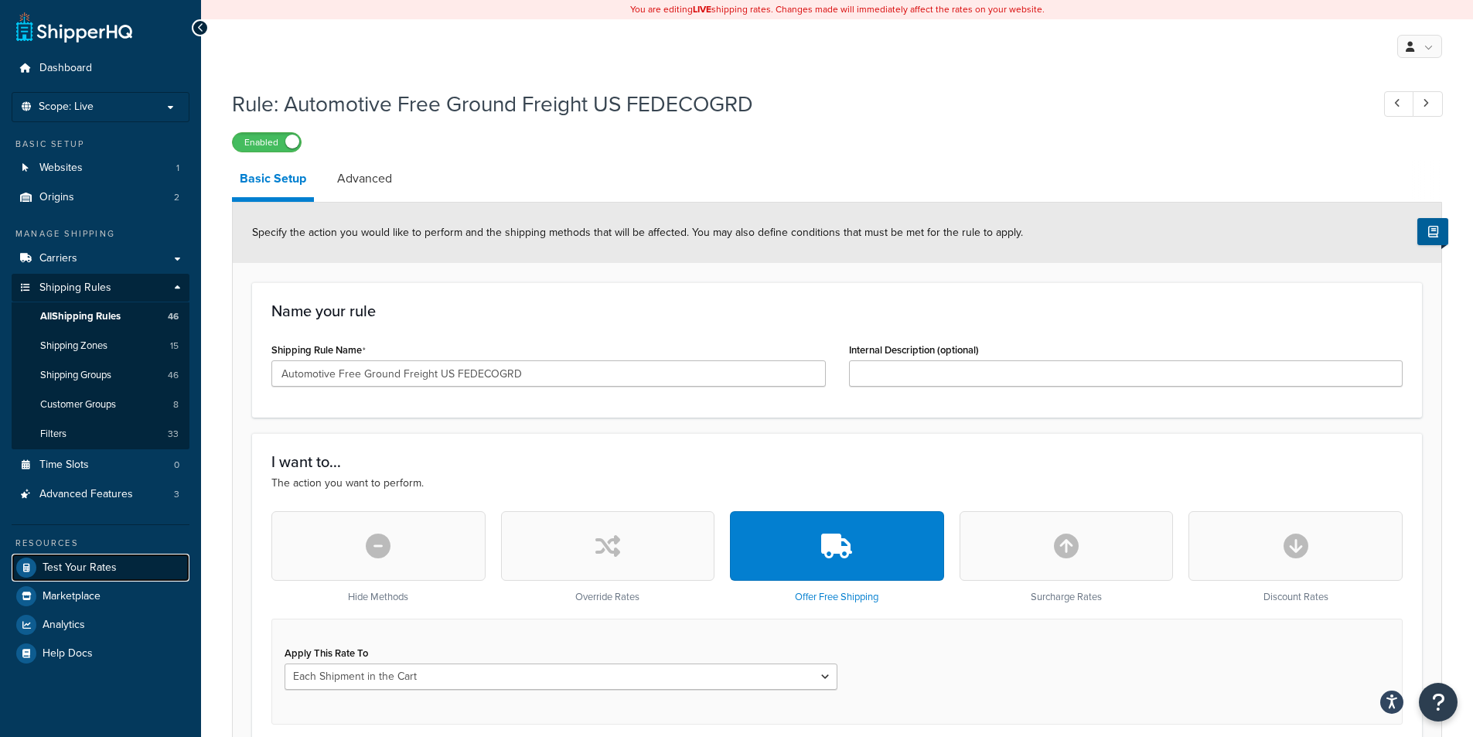
click at [96, 568] on span "Test Your Rates" at bounding box center [80, 567] width 74 height 13
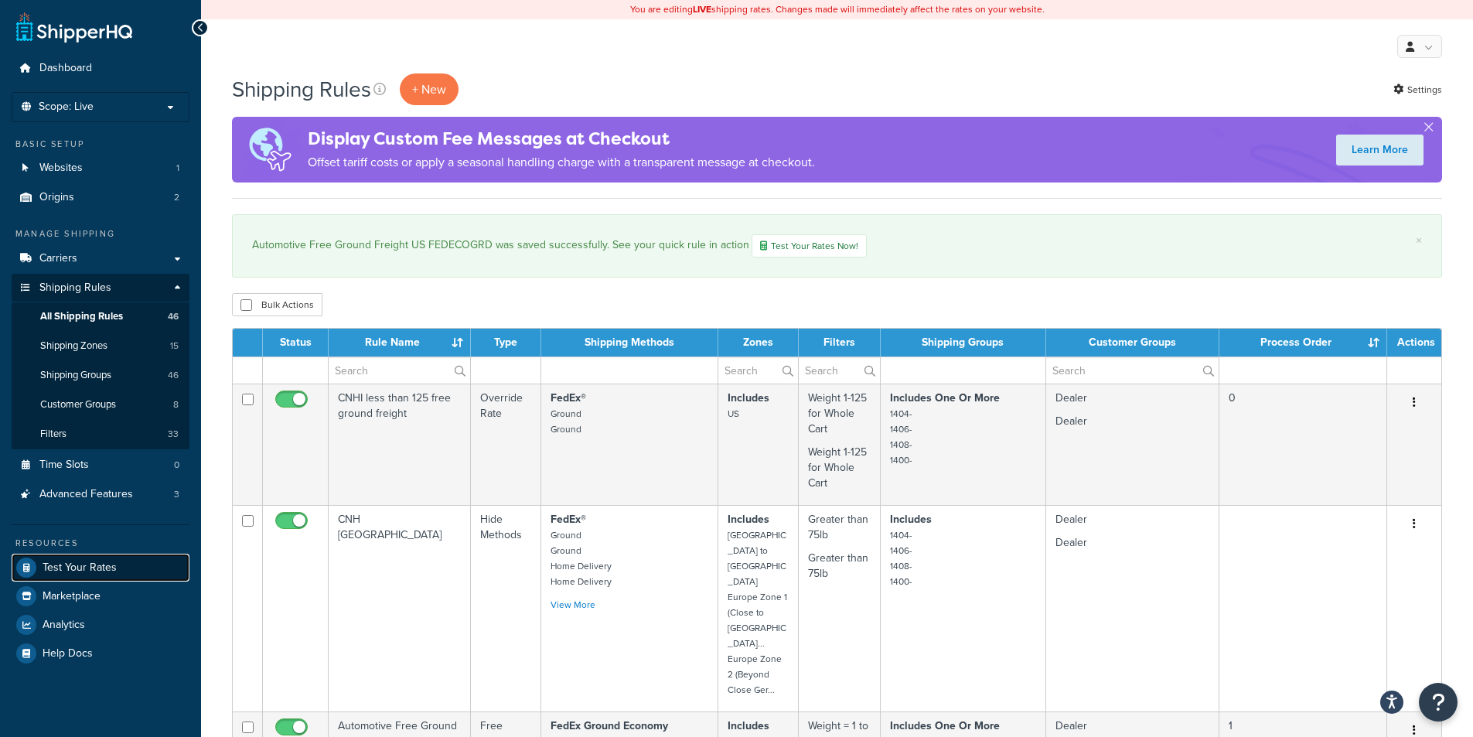
click at [94, 567] on span "Test Your Rates" at bounding box center [80, 567] width 74 height 13
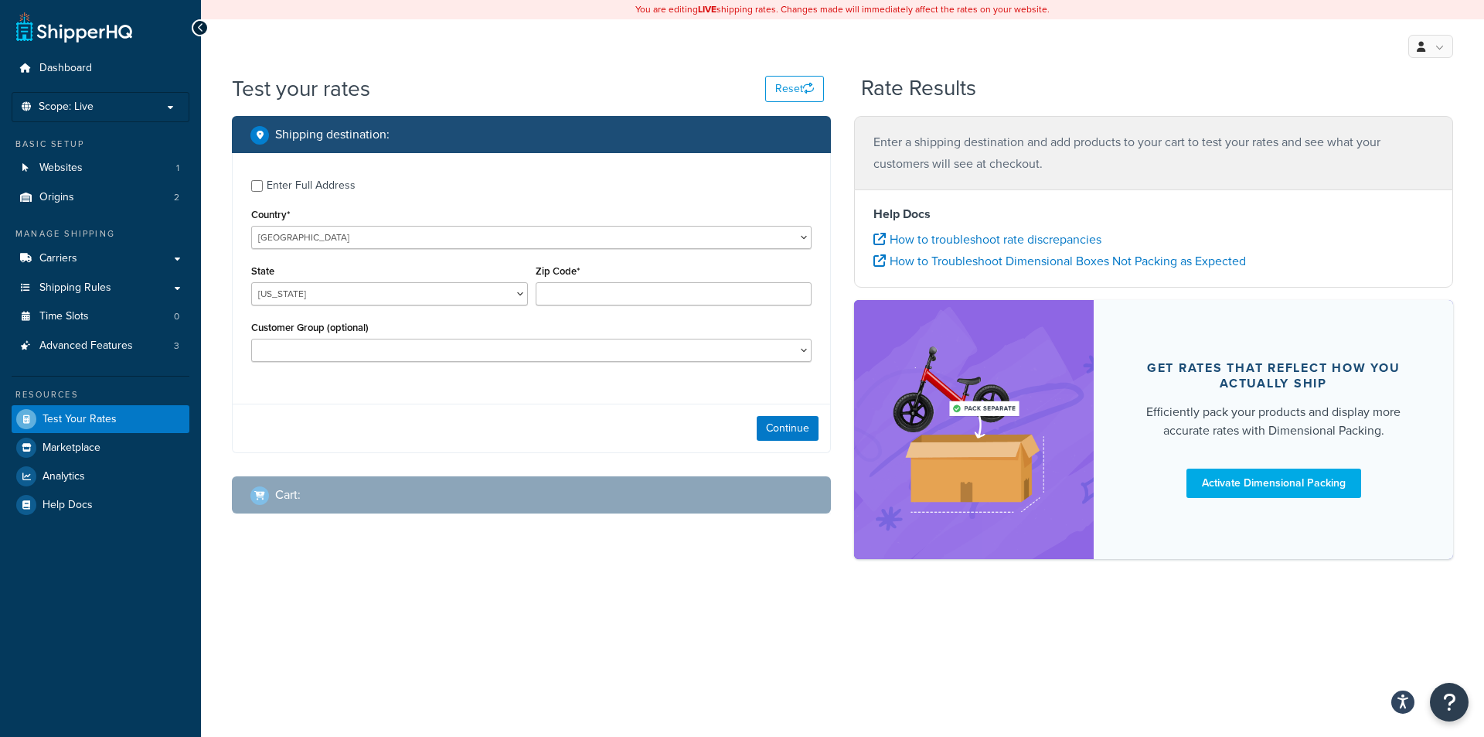
click at [343, 192] on div "Enter Full Address" at bounding box center [311, 186] width 89 height 22
click at [263, 192] on input "Enter Full Address" at bounding box center [257, 186] width 12 height 12
checkbox input "true"
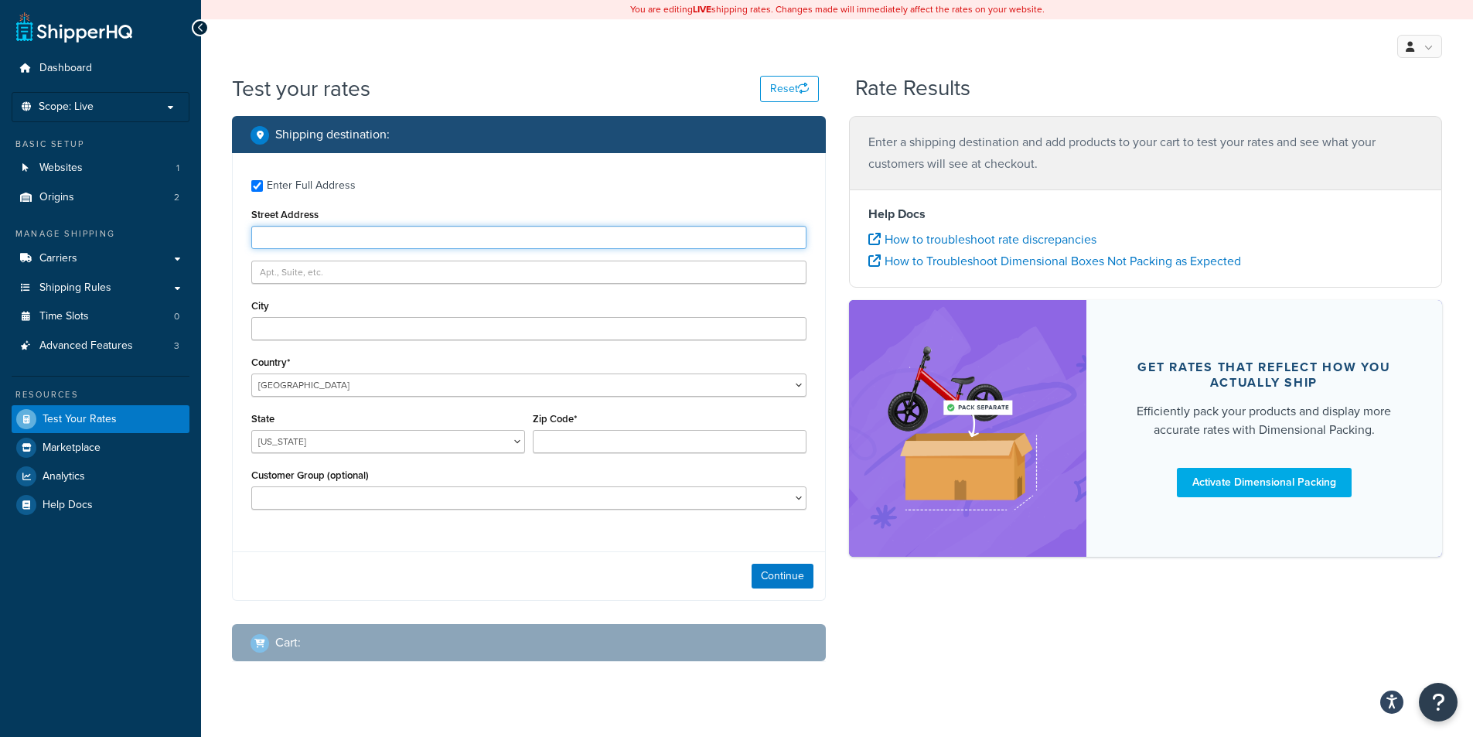
click at [352, 233] on input "Street Address" at bounding box center [528, 237] width 555 height 23
type input "[STREET_ADDRESS]"
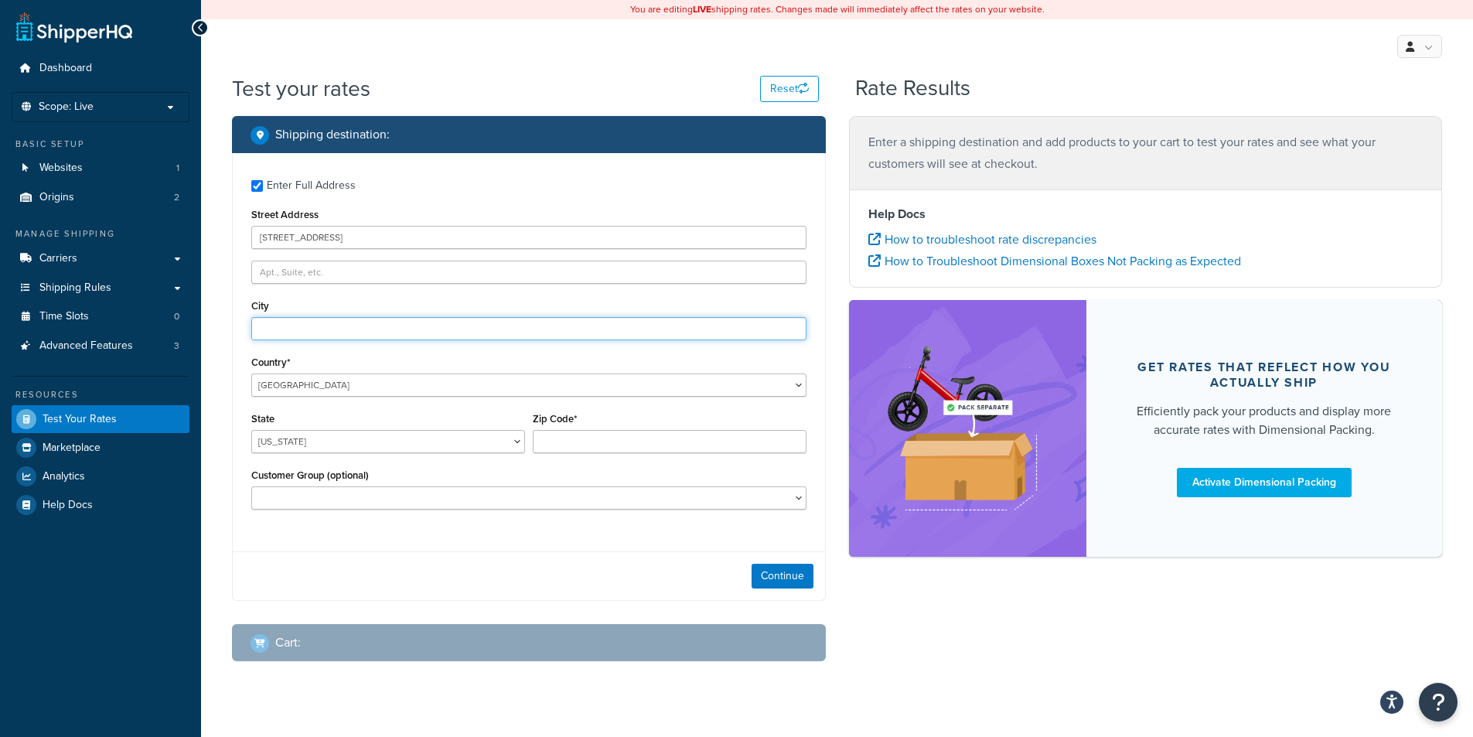
click at [330, 325] on input "City" at bounding box center [528, 328] width 555 height 23
type input "[PERSON_NAME]"
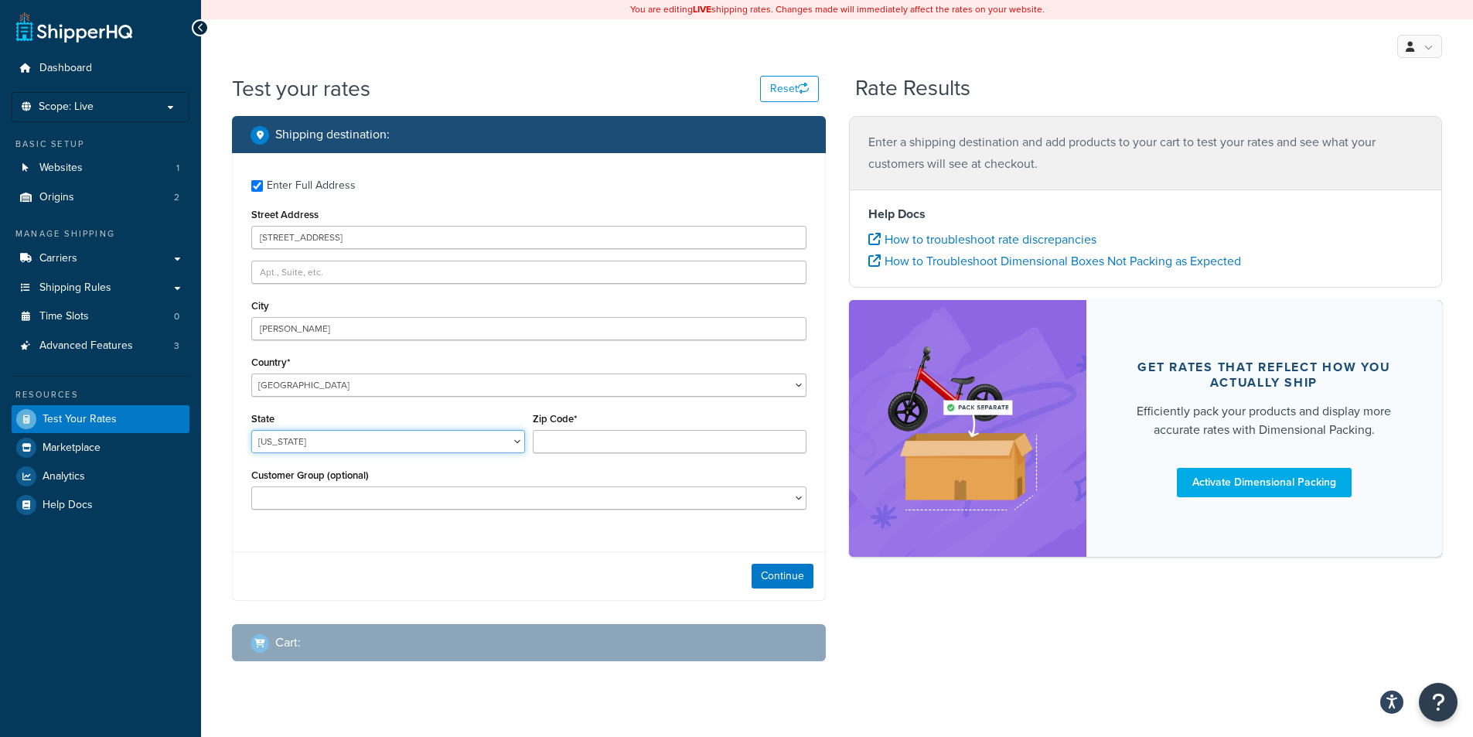
click at [363, 446] on select "[US_STATE] [US_STATE] [US_STATE] [US_STATE] [US_STATE] Armed Forces Americas Ar…" at bounding box center [388, 441] width 274 height 23
select select "MI"
click at [251, 430] on select "[US_STATE] [US_STATE] [US_STATE] [US_STATE] [US_STATE] Armed Forces Americas Ar…" at bounding box center [388, 441] width 274 height 23
click at [579, 451] on input "Zip Code*" at bounding box center [670, 441] width 274 height 23
type input "48854"
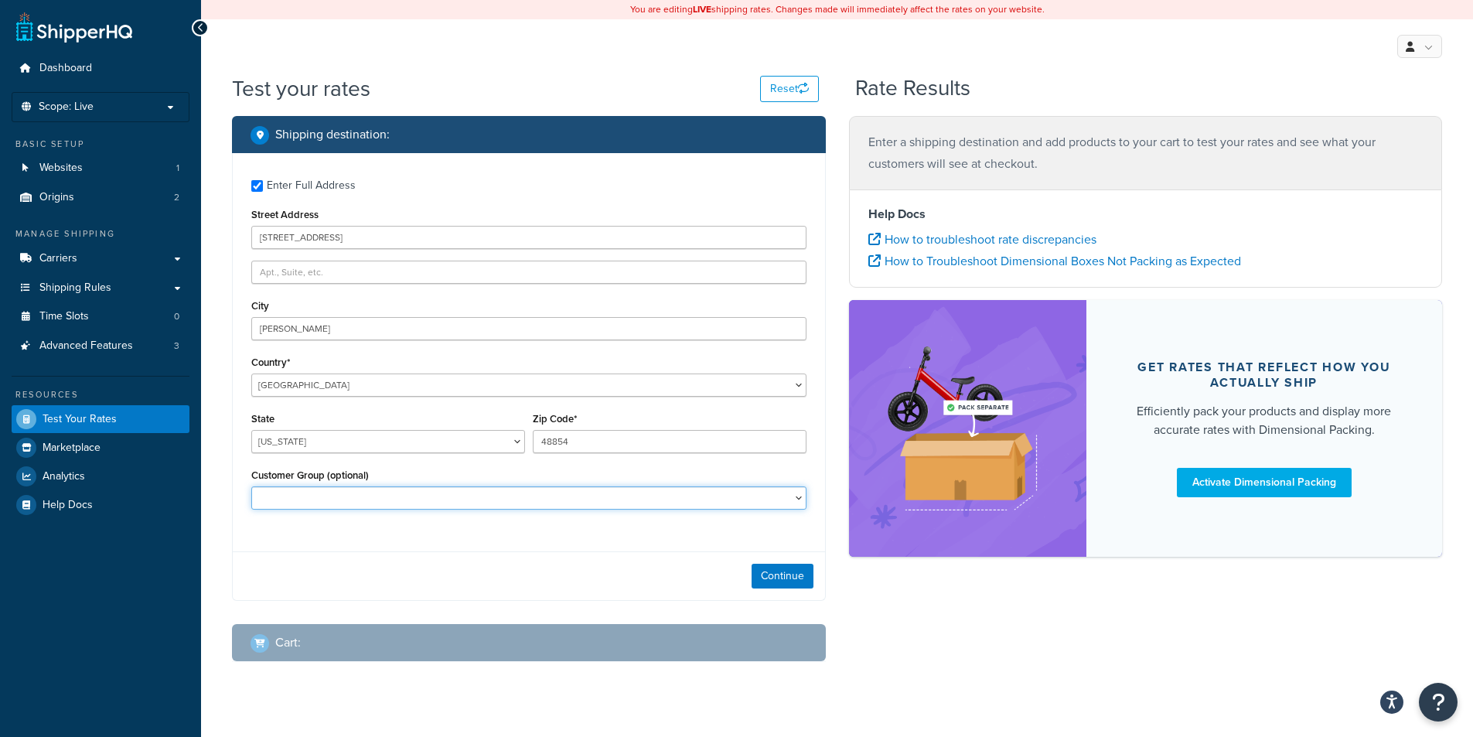
click at [521, 501] on select "Automotive Free Freight Dealer [PERSON_NAME] Deere [GEOGRAPHIC_DATA] Logged In …" at bounding box center [528, 497] width 555 height 23
select select "Dealer"
click at [251, 486] on select "Automotive Free Freight Dealer [PERSON_NAME] Deere [GEOGRAPHIC_DATA] Logged In …" at bounding box center [528, 497] width 555 height 23
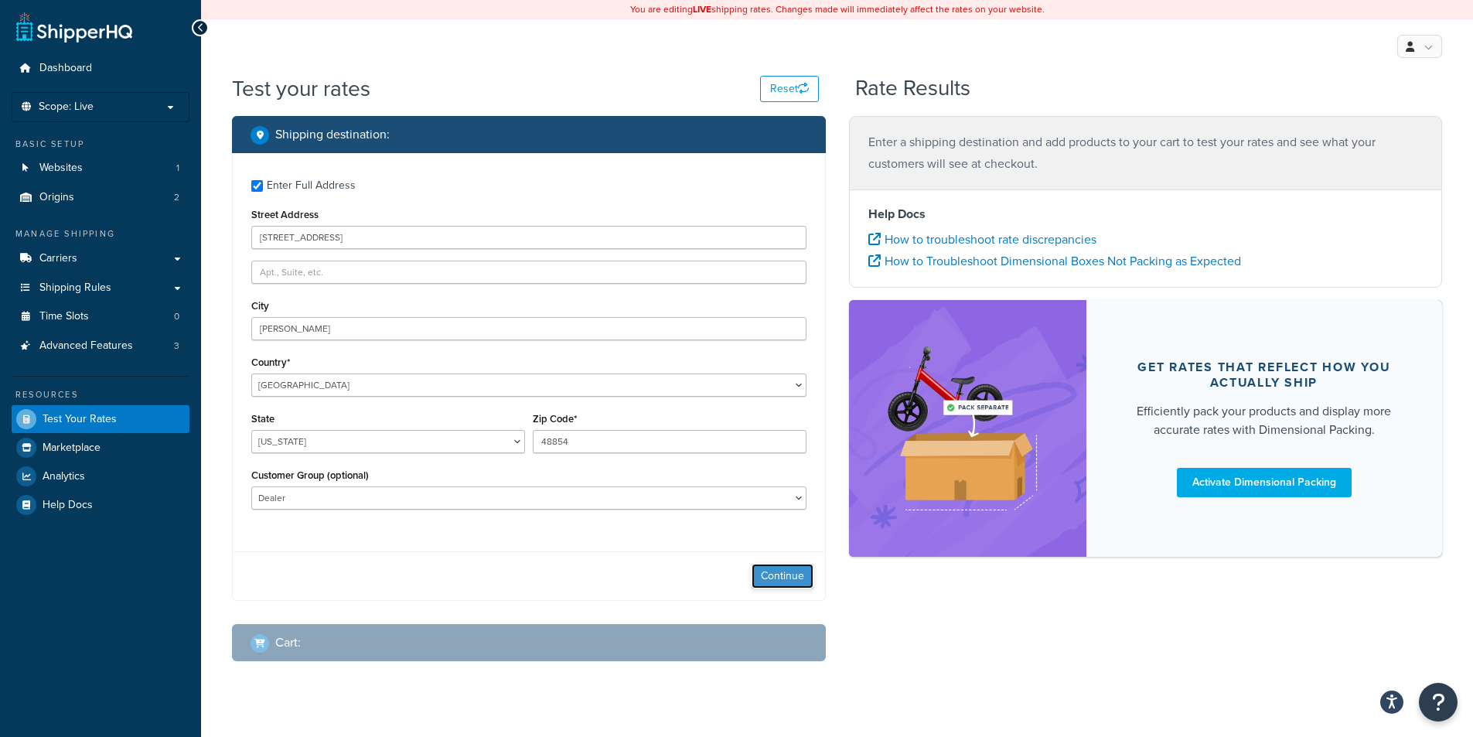
click at [771, 583] on button "Continue" at bounding box center [782, 576] width 62 height 25
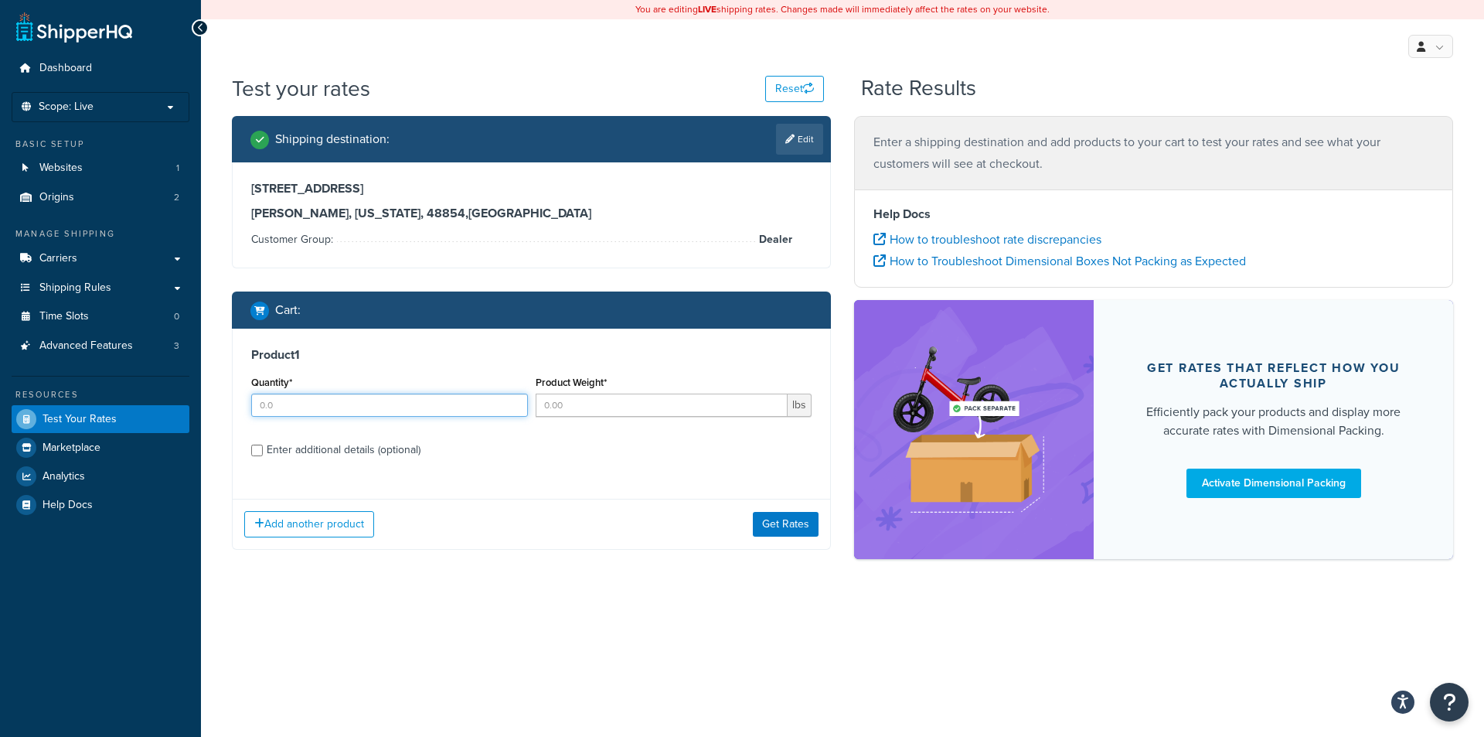
click at [428, 413] on input "Quantity*" at bounding box center [389, 404] width 277 height 23
type input "1"
click at [625, 414] on input "Product Weight*" at bounding box center [662, 404] width 253 height 23
type input "1"
type input "5"
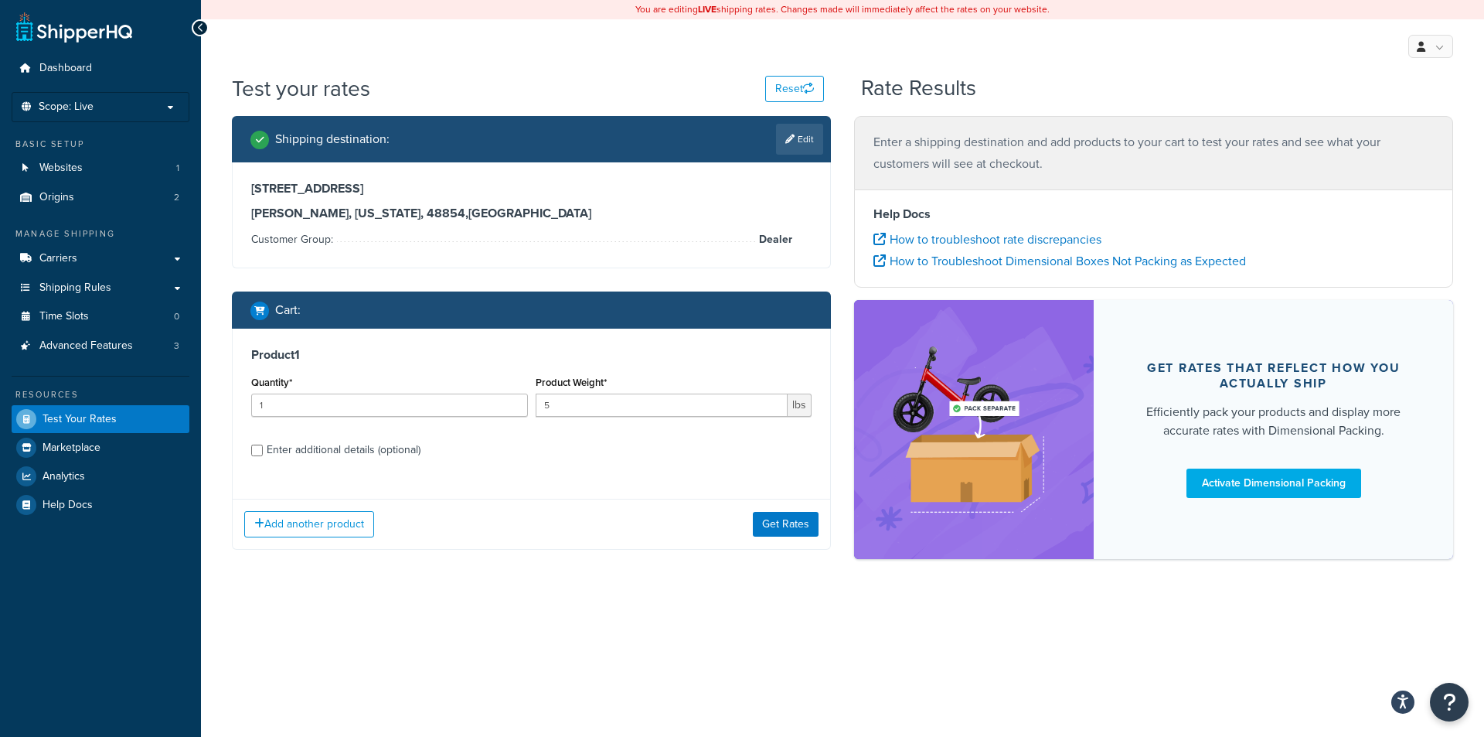
click at [312, 451] on div "Enter additional details (optional)" at bounding box center [344, 450] width 154 height 22
click at [263, 451] on input "Enter additional details (optional)" at bounding box center [257, 450] width 12 height 12
checkbox input "true"
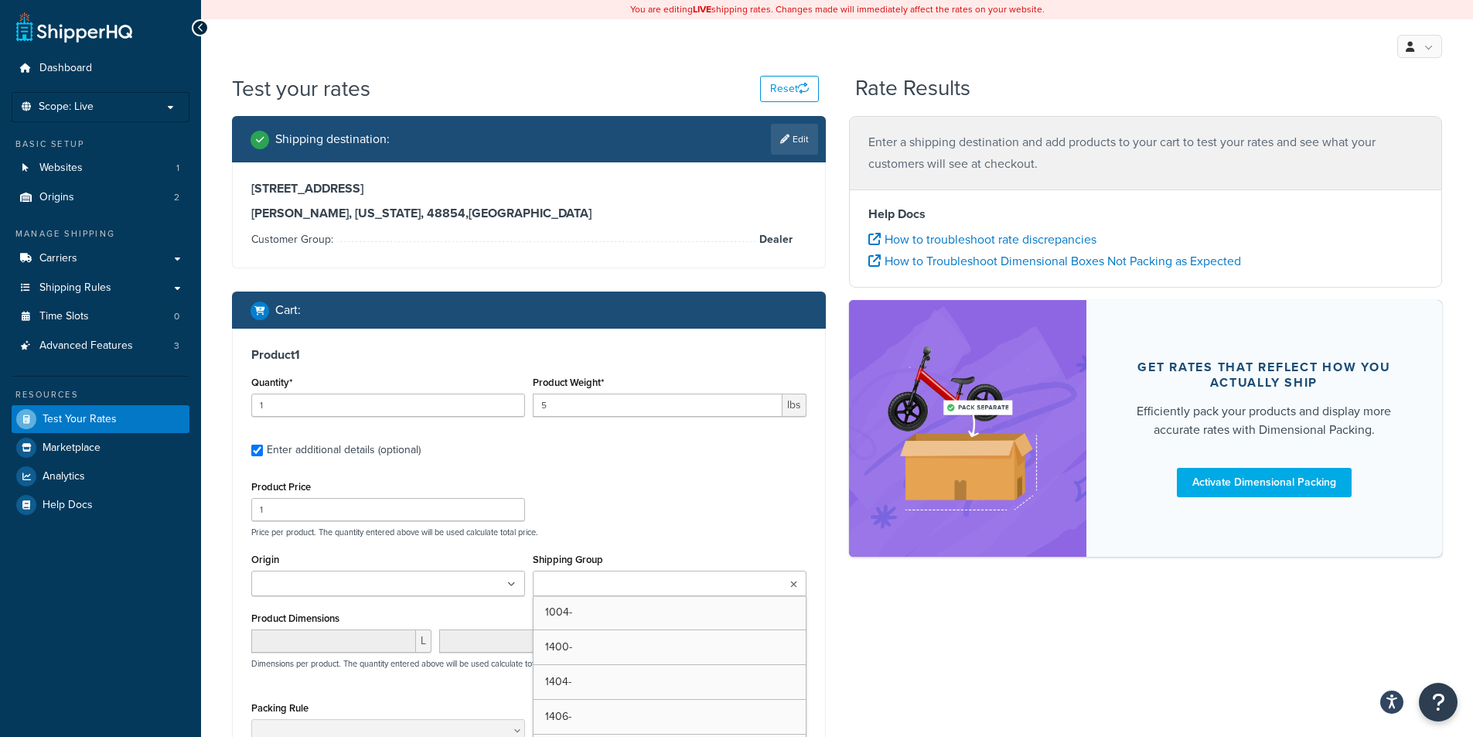
click at [584, 593] on input "Shipping Group" at bounding box center [605, 584] width 137 height 17
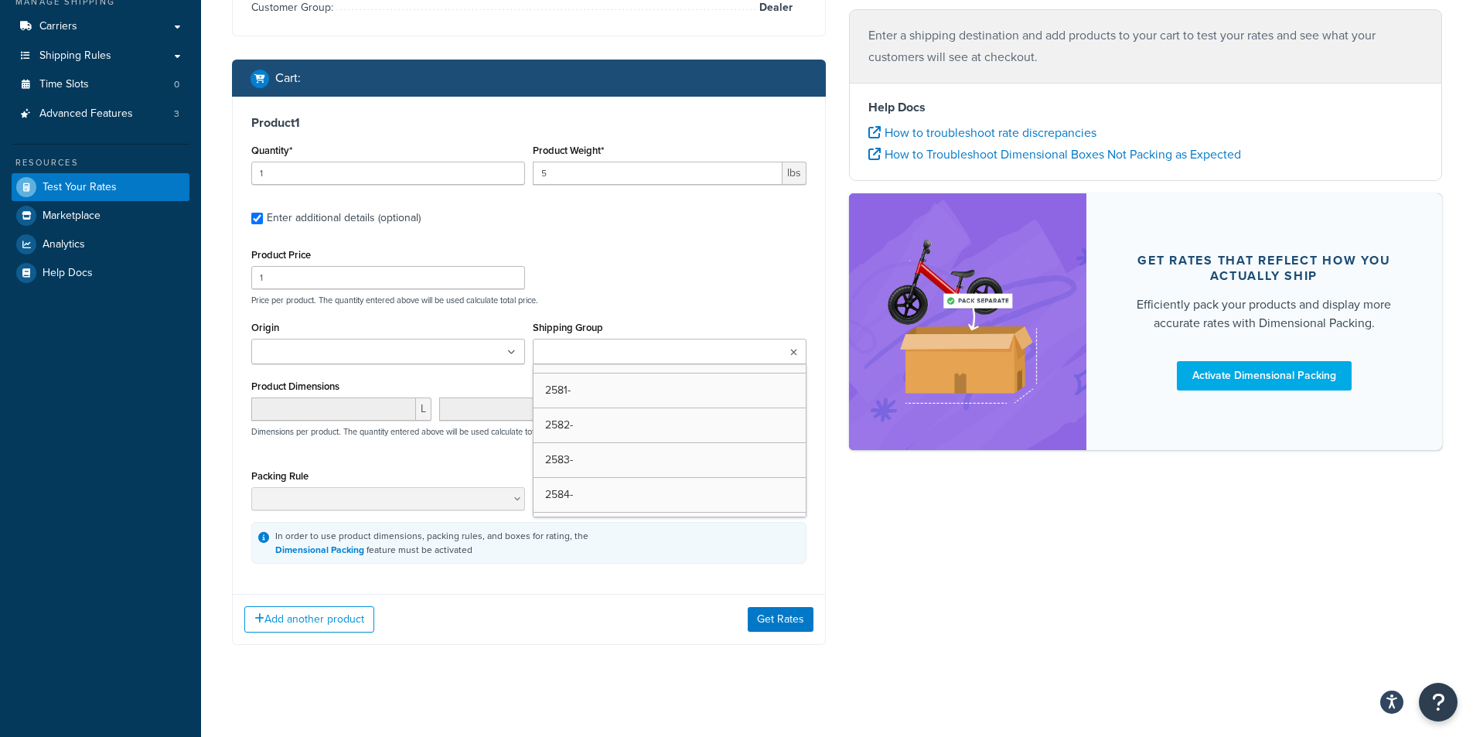
scroll to position [618, 0]
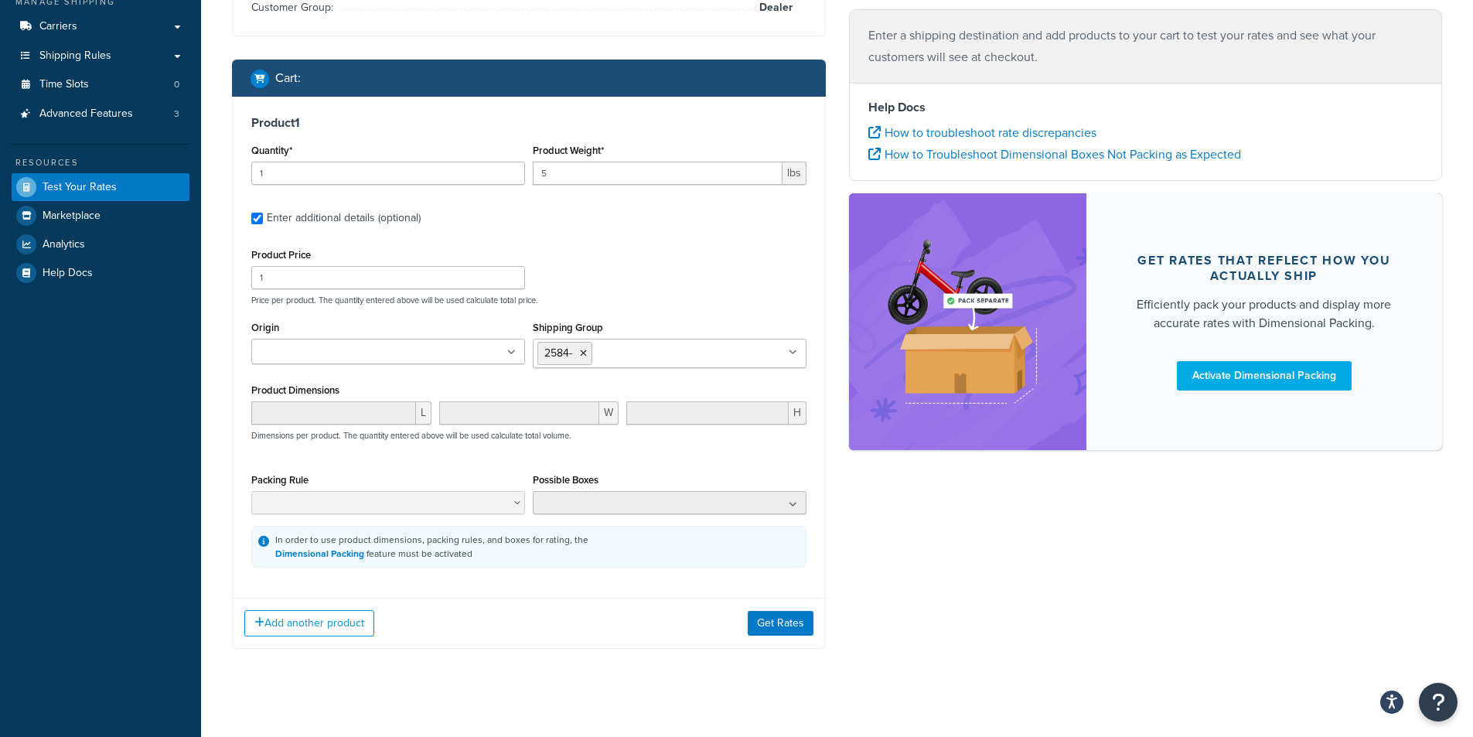
drag, startPoint x: 645, startPoint y: 261, endPoint x: 662, endPoint y: 269, distance: 19.7
click at [645, 260] on div "Product Price 1 Price per product. The quantity entered above will be used calc…" at bounding box center [528, 274] width 563 height 61
click at [756, 626] on button "Get Rates" at bounding box center [781, 623] width 66 height 25
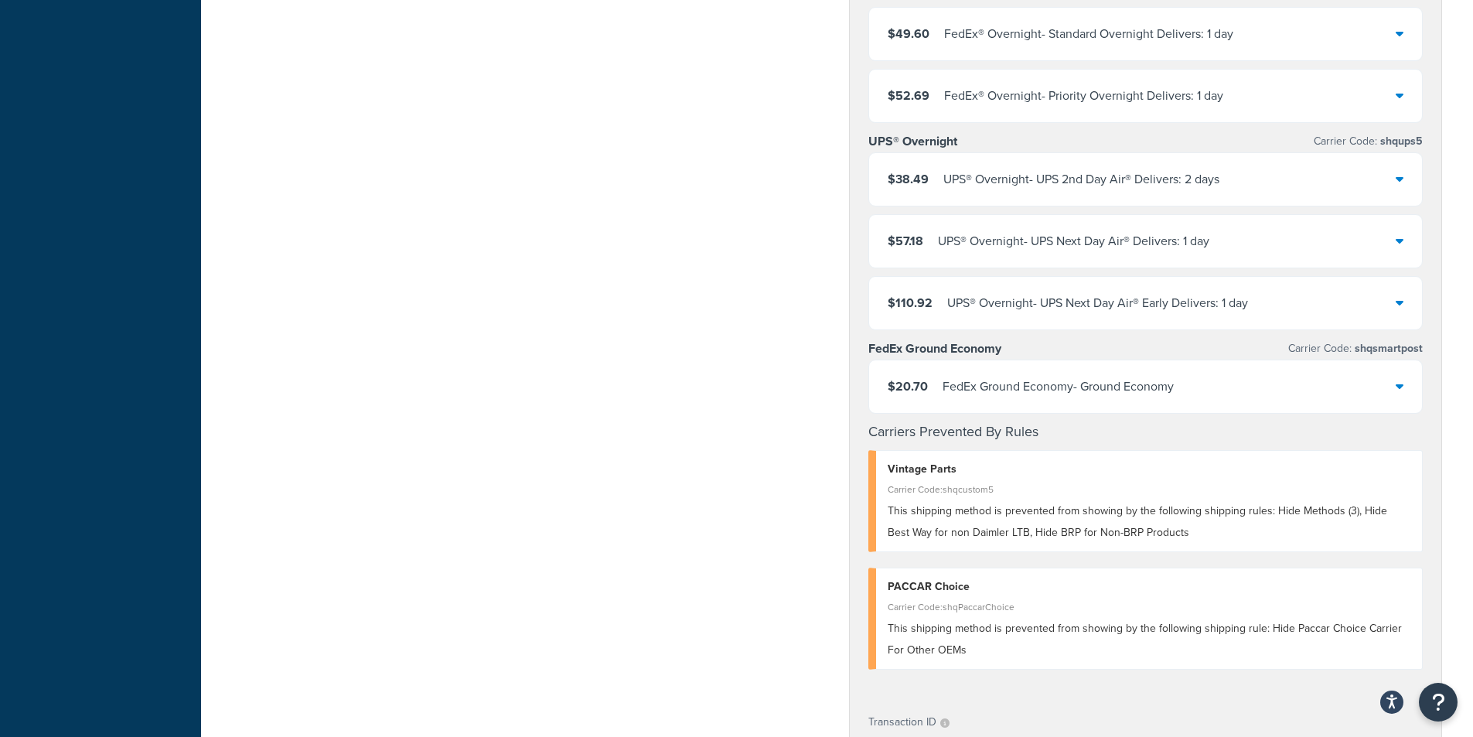
click at [1090, 383] on div "FedEx Ground Economy - Ground Economy" at bounding box center [1057, 387] width 231 height 22
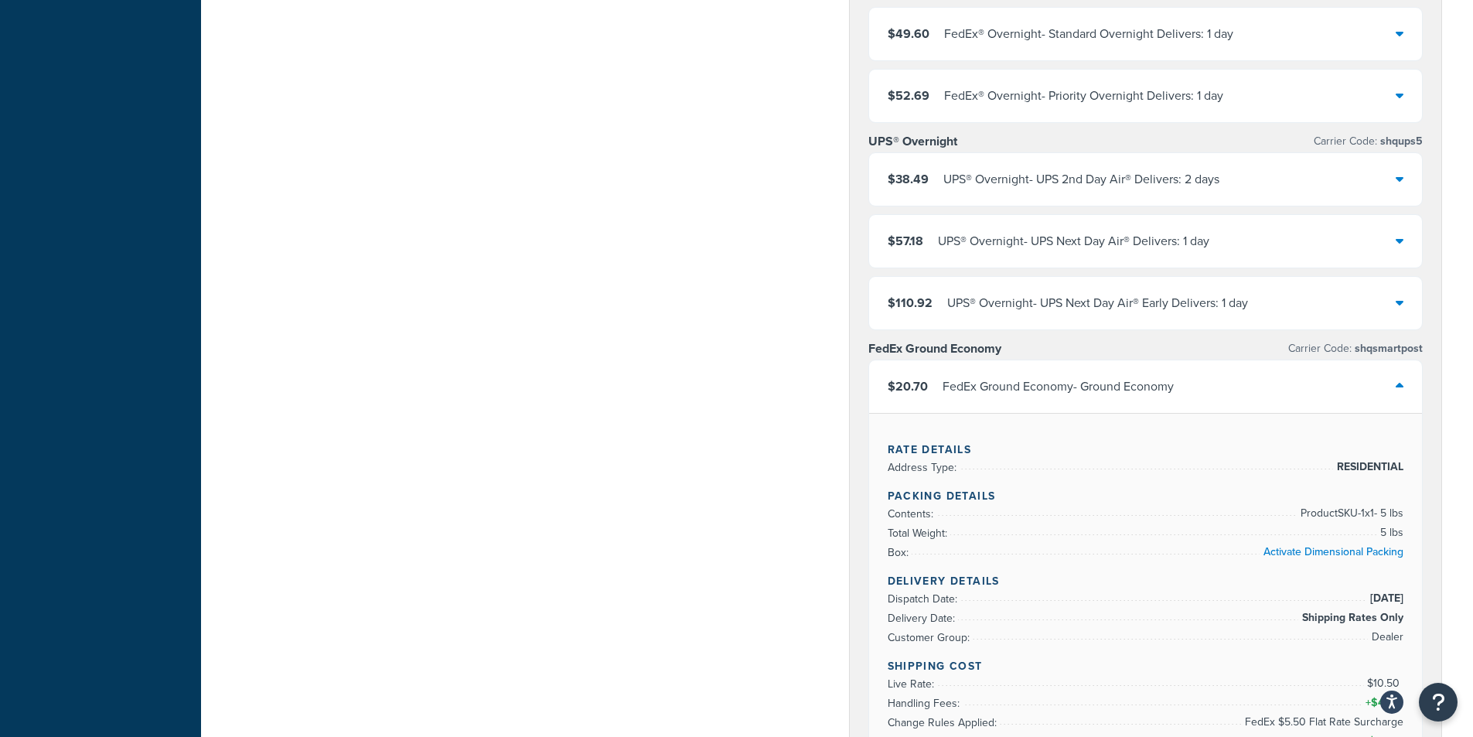
click at [1088, 380] on div "FedEx Ground Economy - Ground Economy" at bounding box center [1057, 387] width 231 height 22
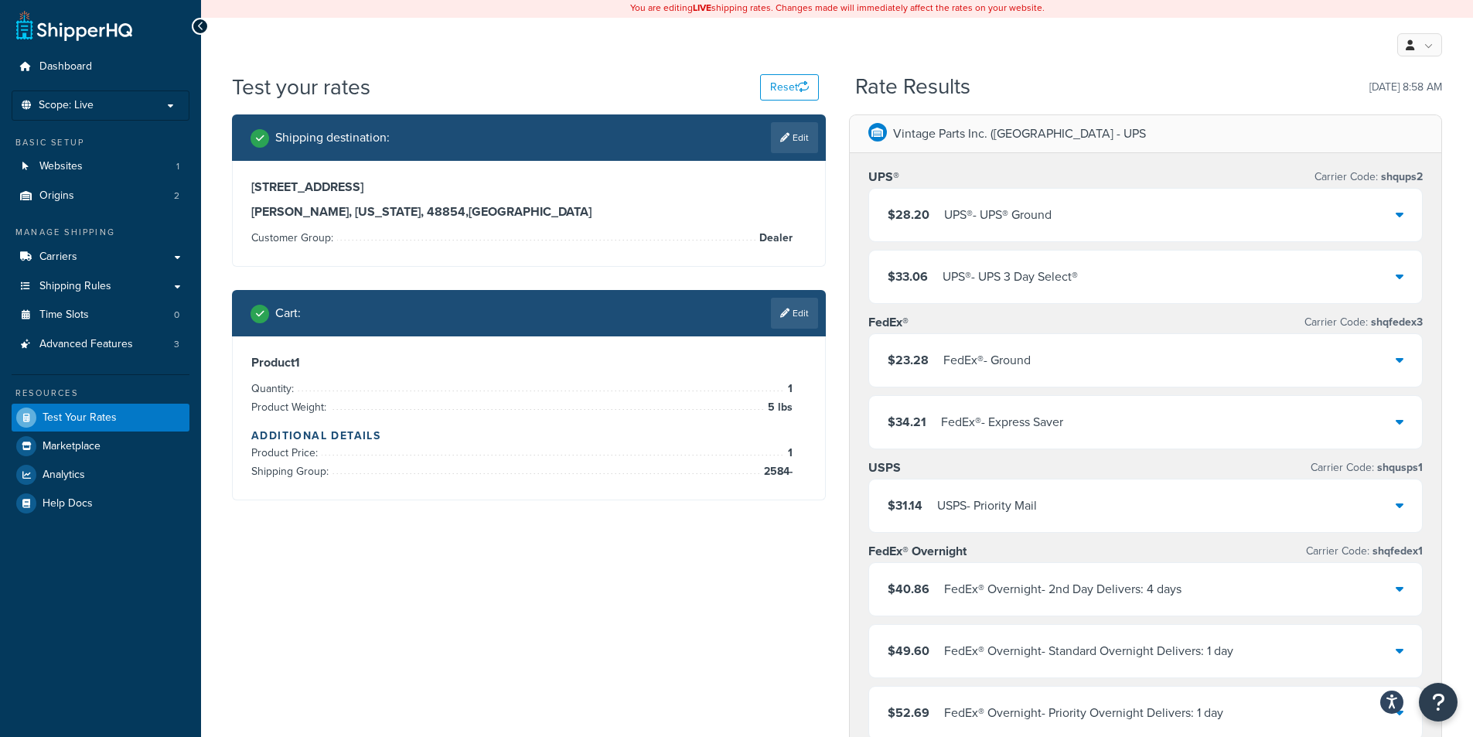
scroll to position [0, 0]
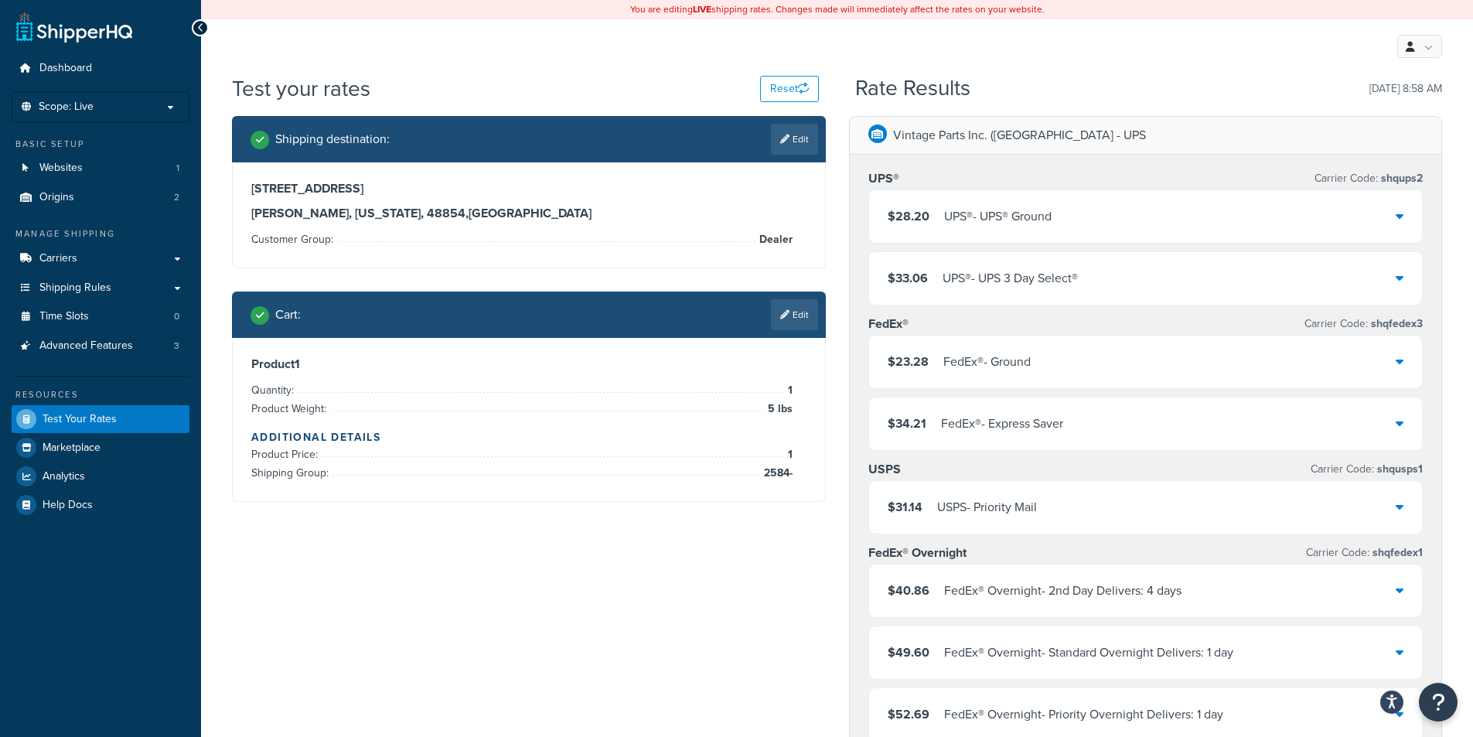
click at [1186, 19] on div "You are editing LIVE shipping rates. Changes made will immediately affect the r…" at bounding box center [837, 9] width 1272 height 19
click at [1176, 51] on div "My Profile Billing Global Settings Contact Us Logout" at bounding box center [837, 46] width 1272 height 54
